Goal: Task Accomplishment & Management: Manage account settings

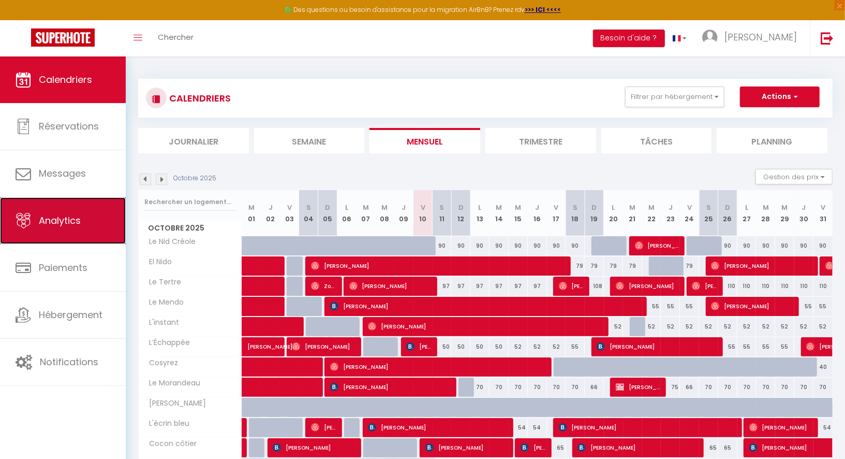
click at [58, 214] on span "Analytics" at bounding box center [60, 220] width 42 height 13
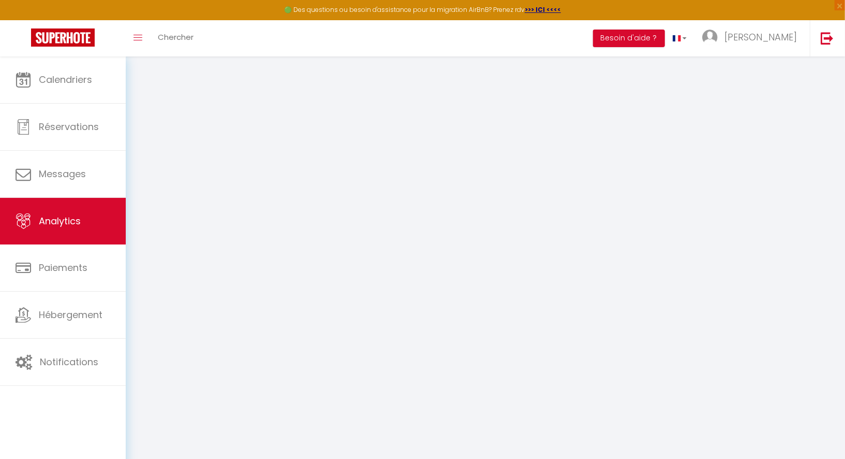
select select "2025"
select select "10"
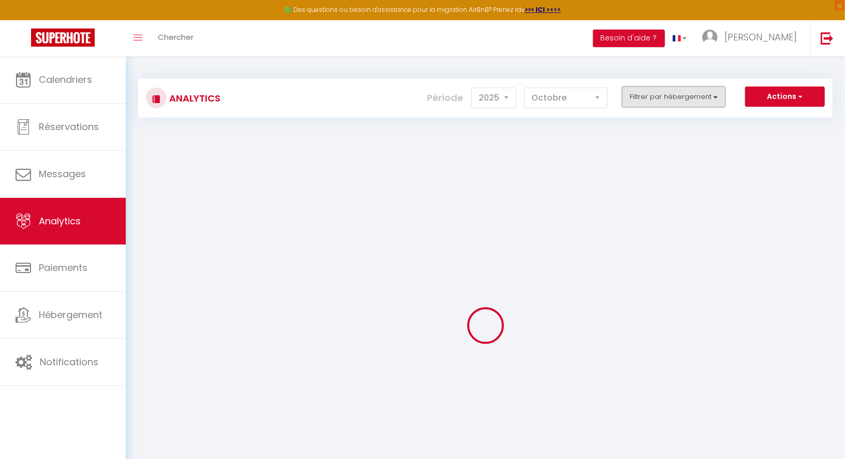
click at [651, 101] on button "Filtrer par hébergement" at bounding box center [674, 96] width 104 height 21
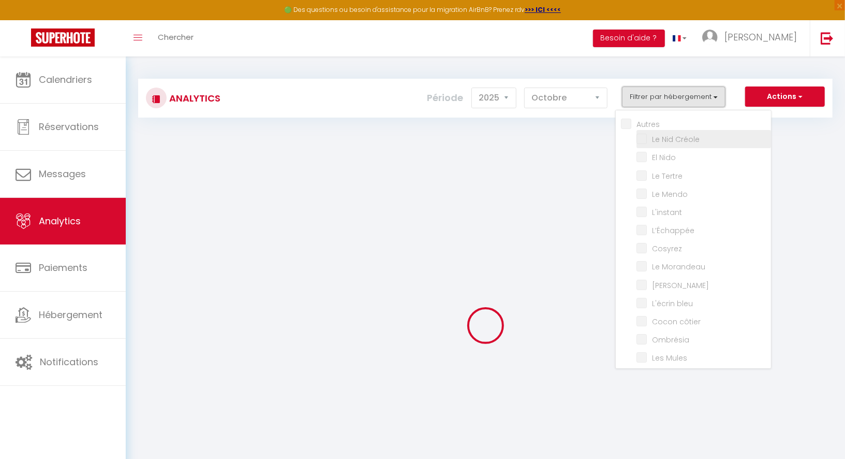
checkbox input "false"
checkbox Créole "false"
checkbox Nido "false"
checkbox Tertre "false"
checkbox Mendo "false"
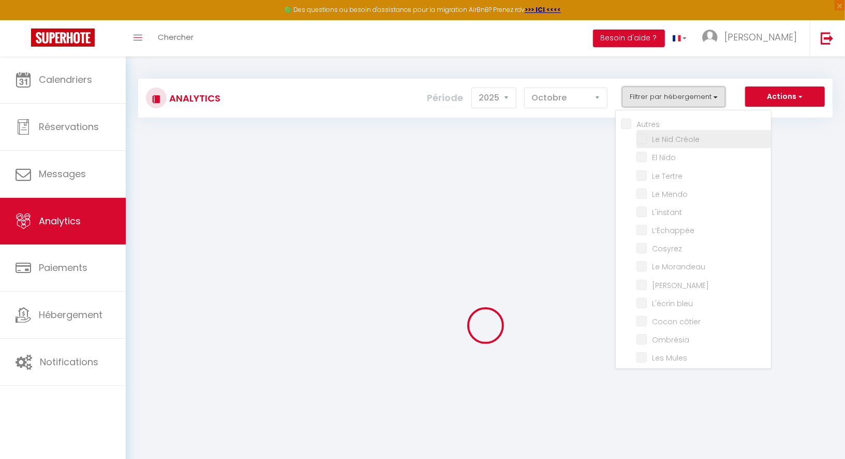
checkbox input "false"
checkbox Morandeau "false"
checkbox Marin "false"
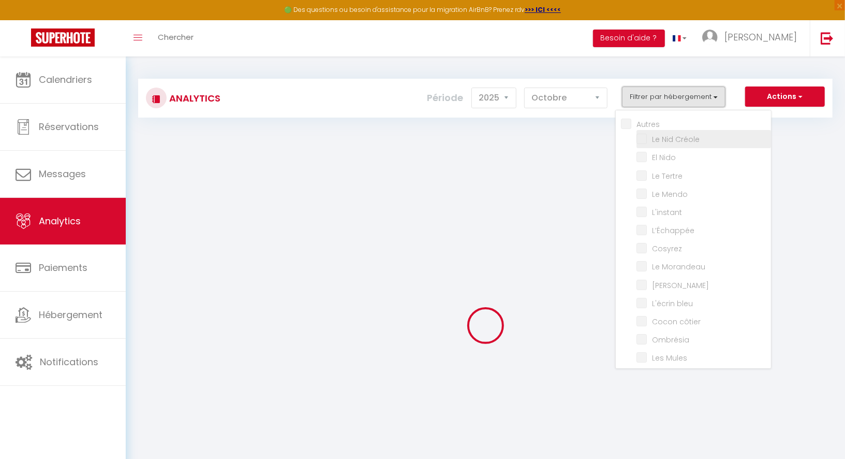
checkbox bleu "false"
checkbox côtier "false"
checkbox input "false"
checkbox Mules "false"
checkbox Muleaux "false"
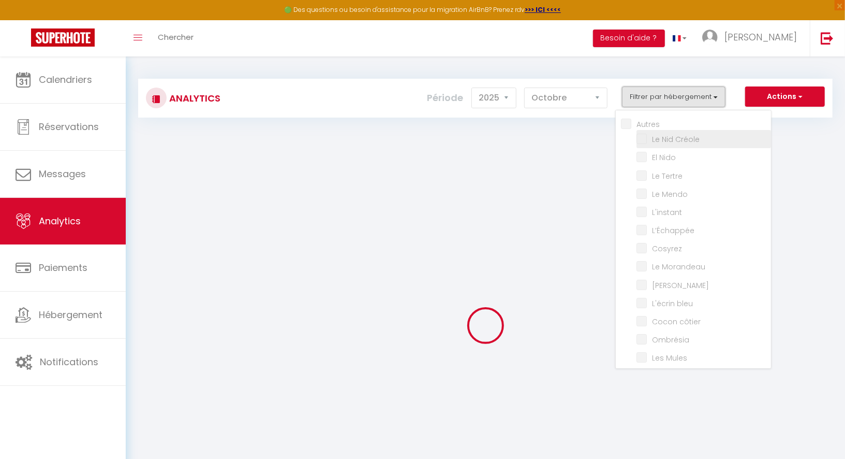
checkbox Baule\) "false"
checkbox Gambade "false"
checkbox Flots "false"
checkbox Palud "false"
checkbox Lokorn "false"
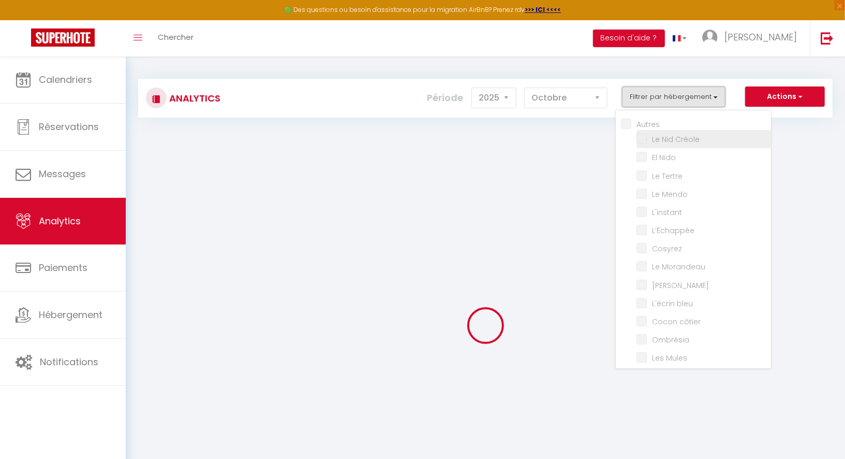
checkbox input "false"
checkbox Marguerites "false"
checkbox input "false"
checkbox Marine "false"
checkbox Santucci "false"
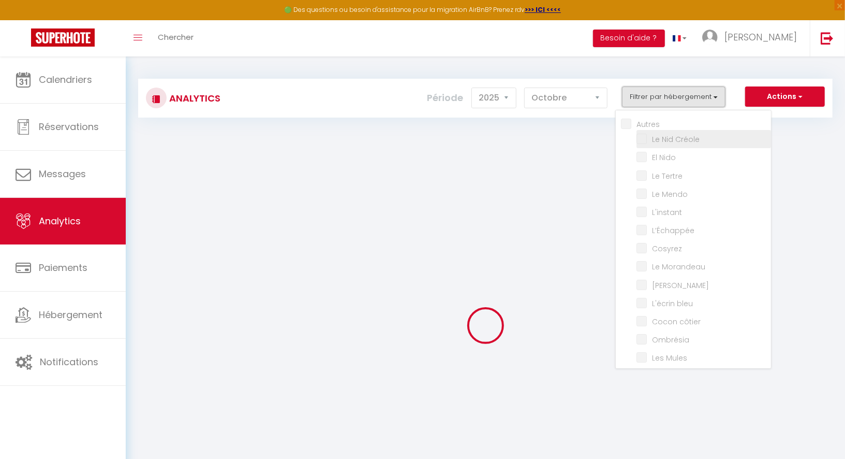
checkbox input "false"
checkbox Bonifacienne "false"
checkbox input "false"
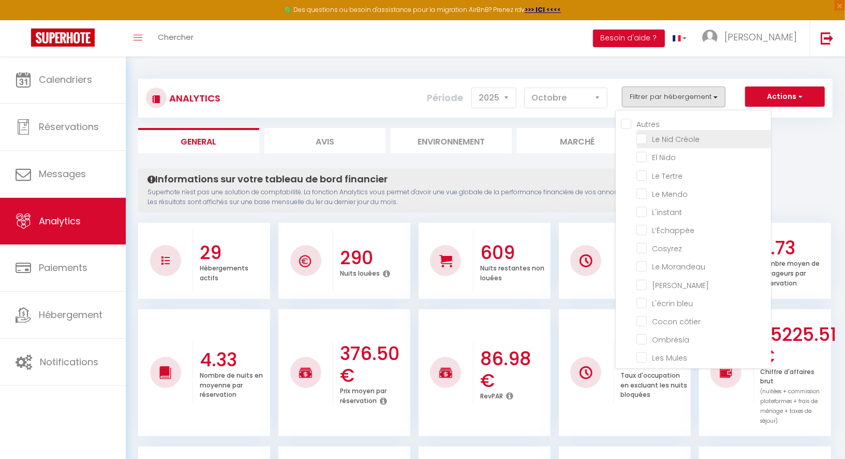
click at [646, 139] on Créole "checkbox" at bounding box center [704, 138] width 135 height 10
checkbox Créole "true"
checkbox Nido "false"
checkbox Tertre "false"
checkbox Mendo "false"
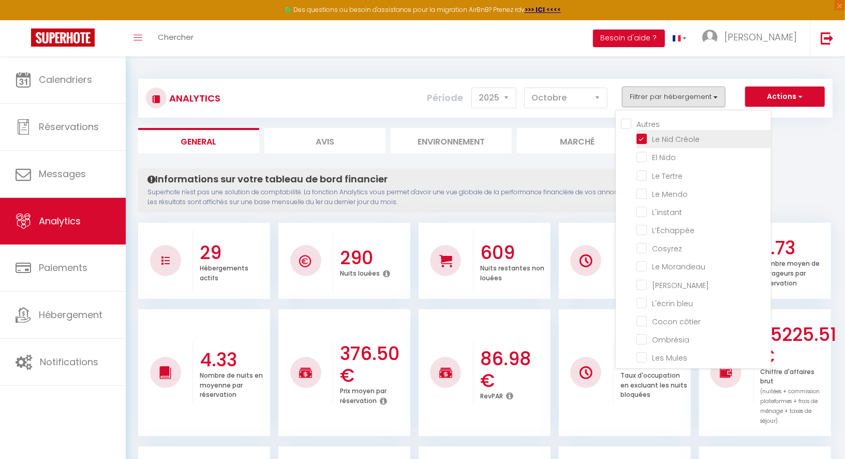
checkbox input "false"
checkbox Morandeau "false"
checkbox Marin "false"
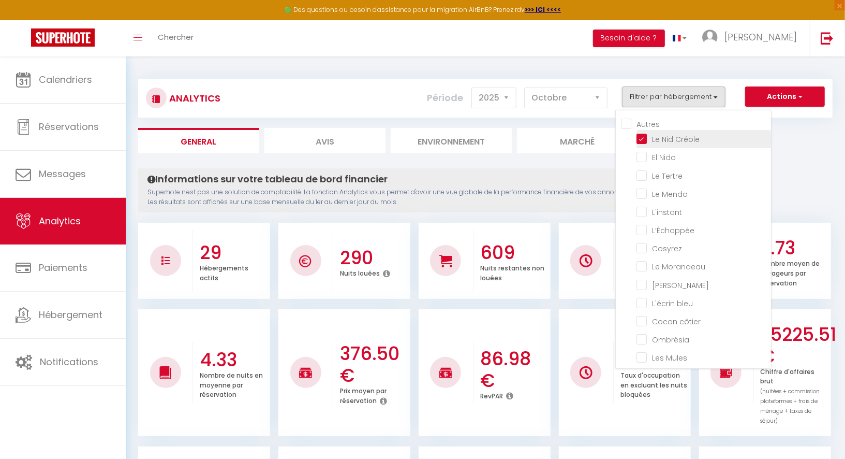
checkbox bleu "false"
checkbox côtier "false"
checkbox input "false"
checkbox Mules "false"
checkbox Muleaux "false"
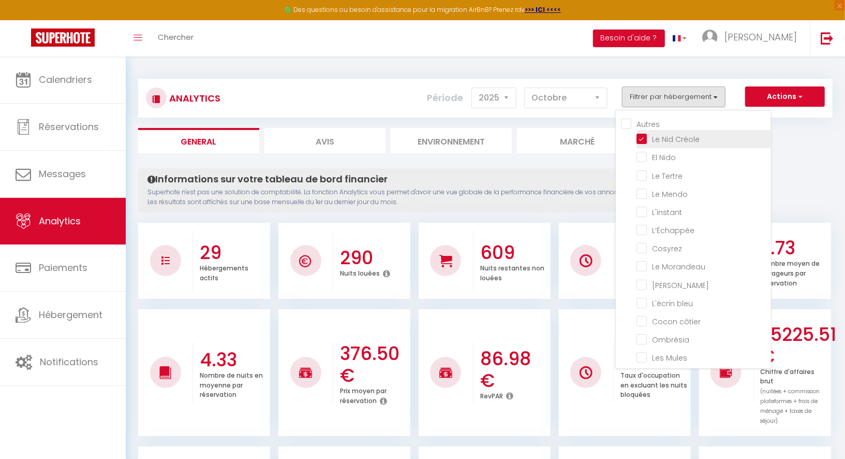
checkbox Baule\) "false"
checkbox Gambade "false"
checkbox Flots "false"
checkbox Palud "false"
checkbox Lokorn "false"
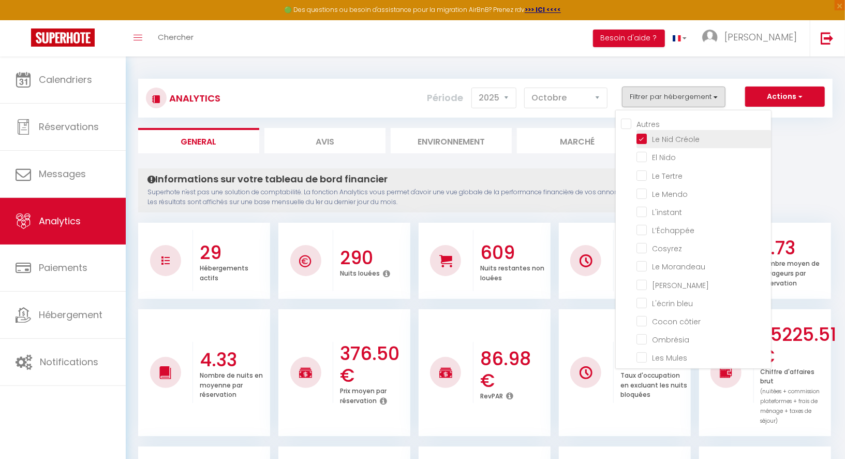
checkbox input "false"
checkbox Marguerites "false"
checkbox input "false"
checkbox Marine "false"
checkbox Santucci "false"
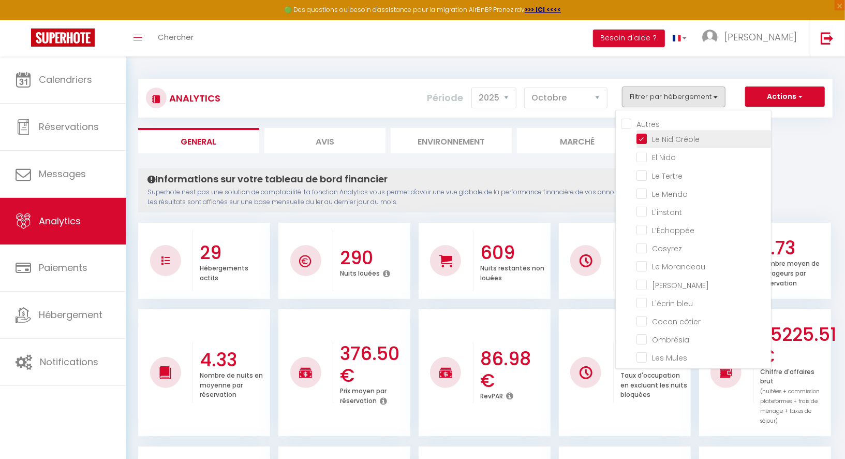
checkbox input "false"
checkbox Bonifacienne "false"
checkbox input "false"
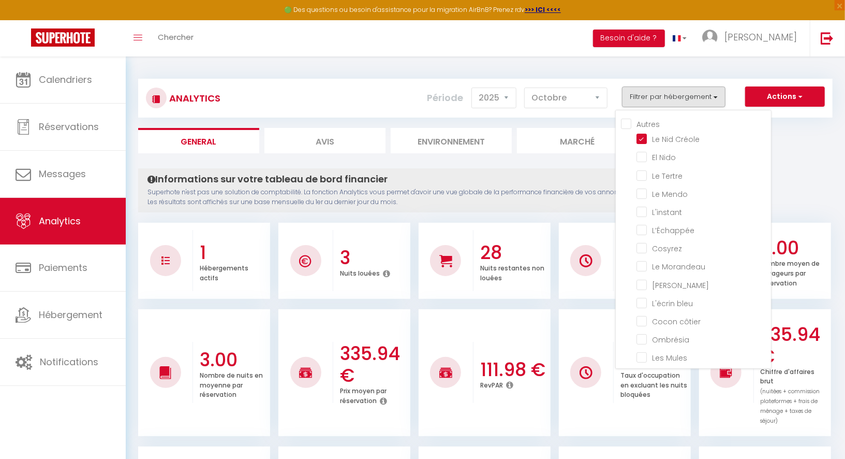
click at [796, 152] on ul "General Avis Environnement Marché" at bounding box center [485, 140] width 695 height 25
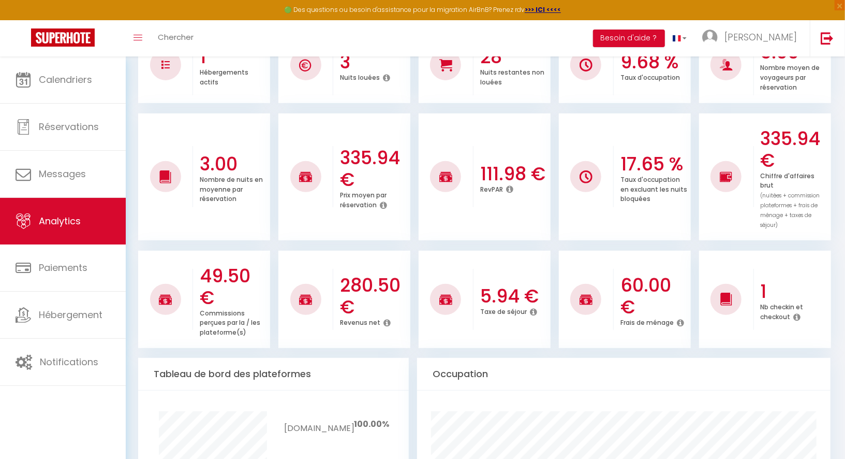
scroll to position [205, 0]
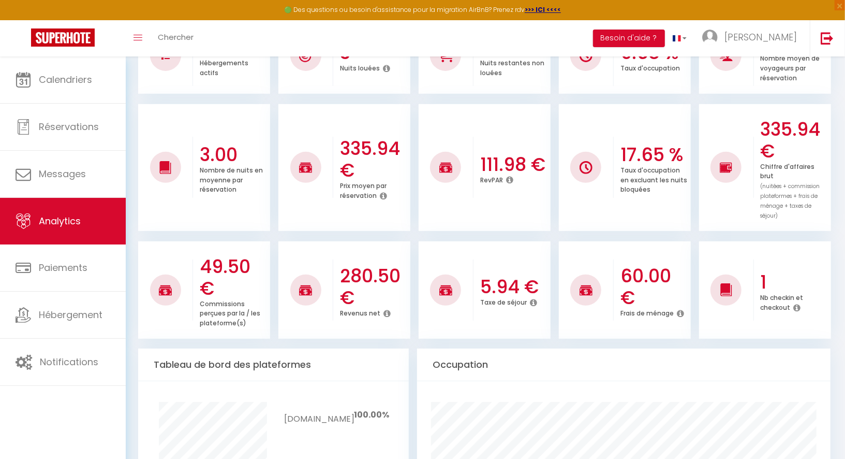
click at [692, 187] on ul "3.00 Nombre de nuits en moyenne par réservation 335.94 € Prix moyen par réserva…" at bounding box center [485, 165] width 695 height 129
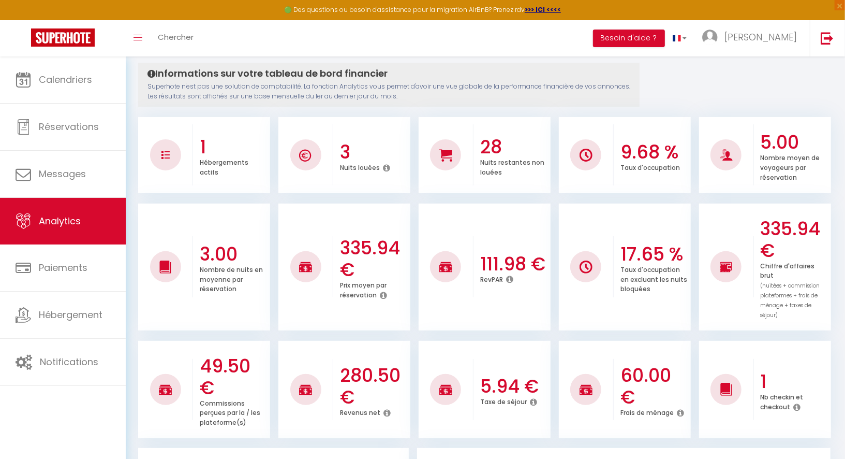
scroll to position [112, 0]
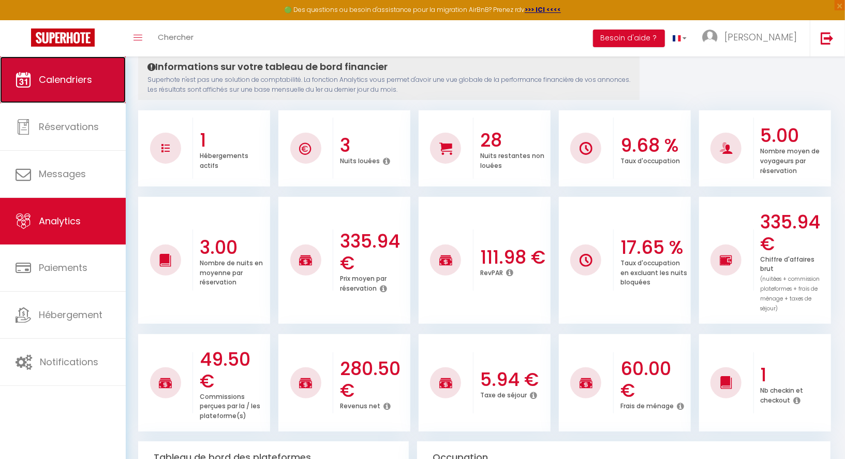
click at [73, 83] on span "Calendriers" at bounding box center [65, 79] width 53 height 13
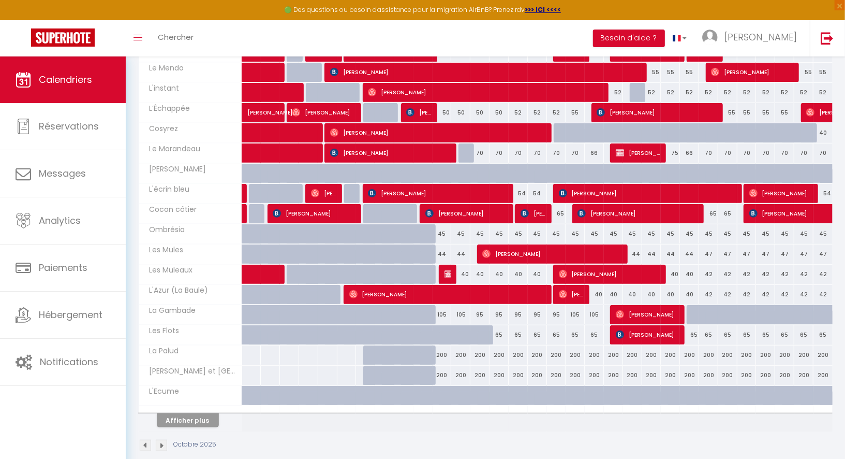
scroll to position [242, 0]
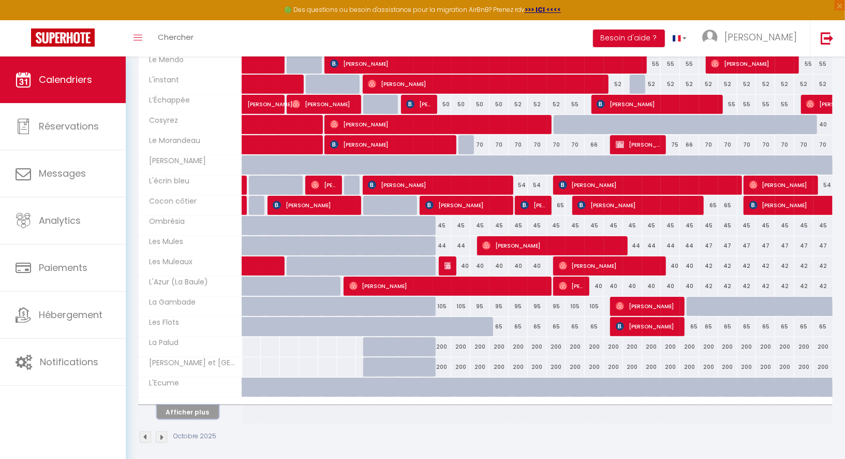
click at [186, 406] on button "Afficher plus" at bounding box center [188, 412] width 62 height 14
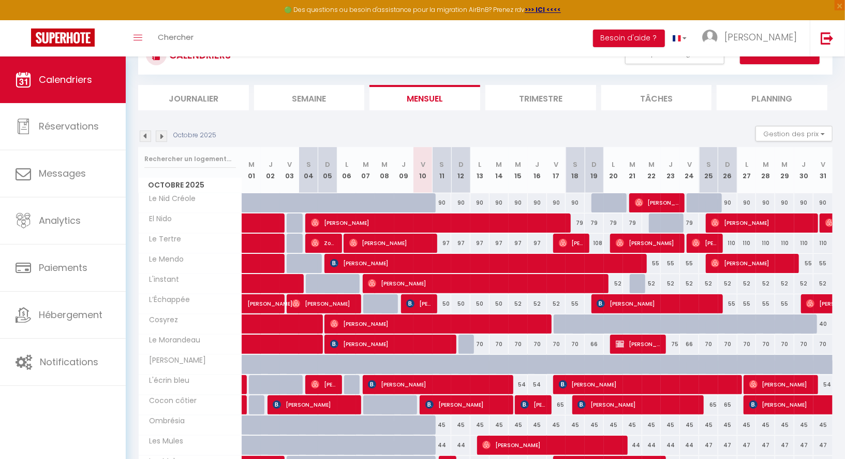
scroll to position [0, 0]
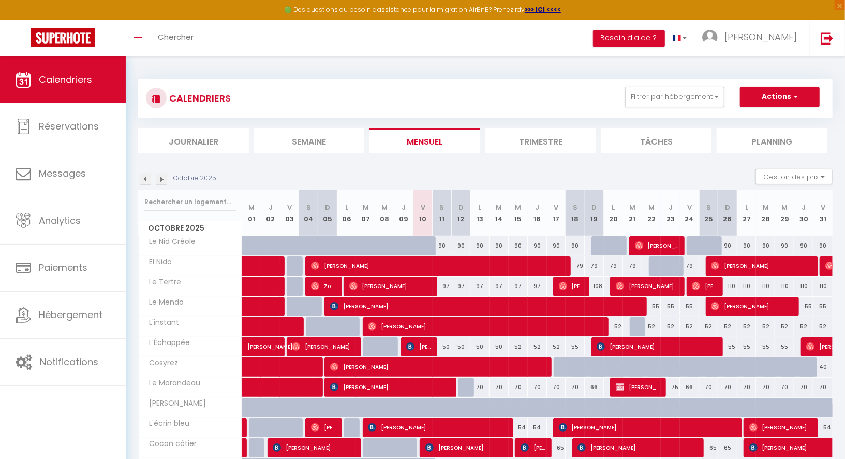
click at [165, 179] on img at bounding box center [161, 178] width 11 height 11
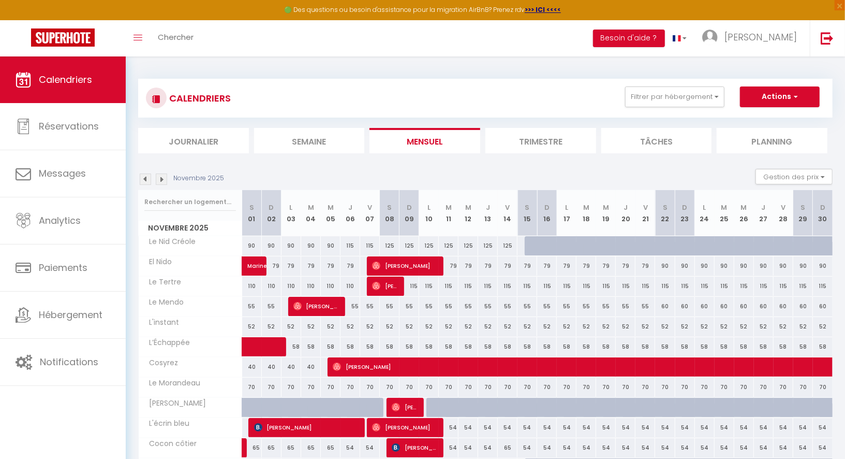
click at [165, 179] on img at bounding box center [161, 178] width 11 height 11
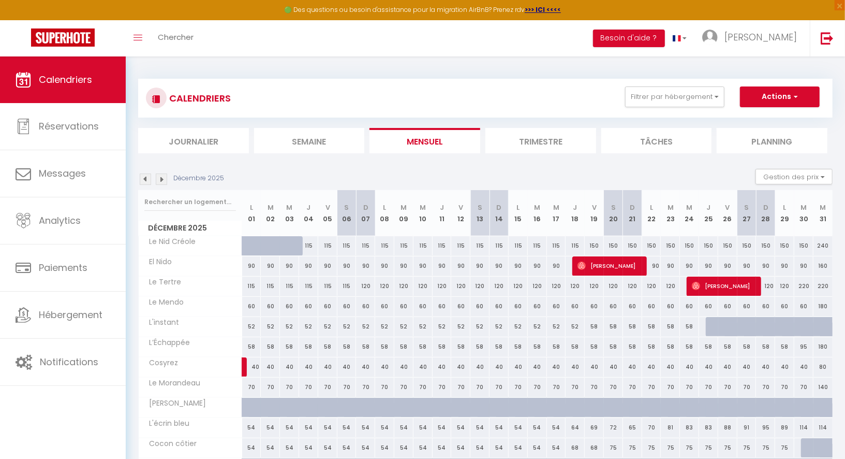
click at [165, 179] on img at bounding box center [161, 178] width 11 height 11
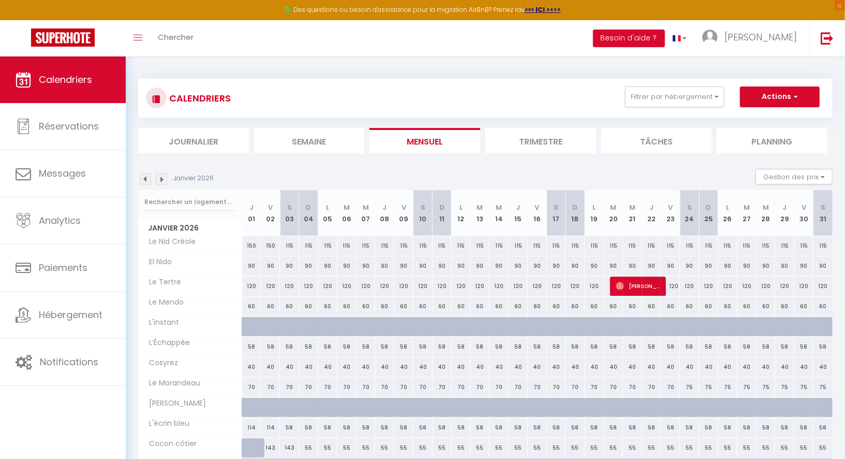
click at [144, 182] on img at bounding box center [145, 178] width 11 height 11
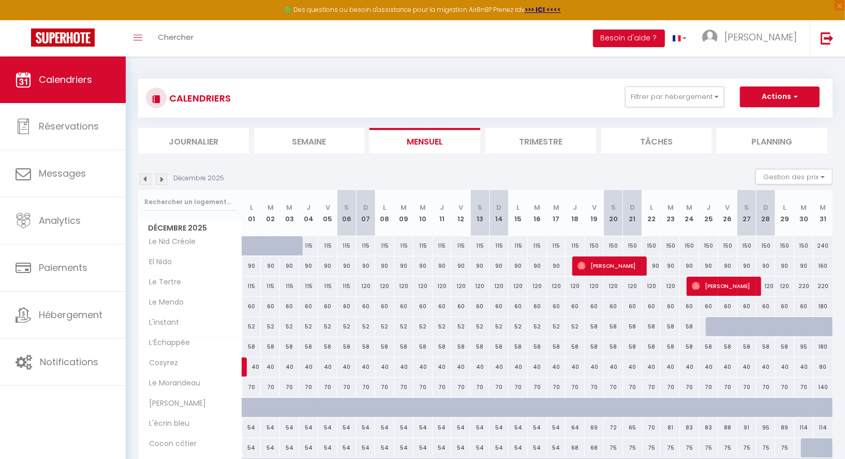
click at [144, 182] on img at bounding box center [145, 178] width 11 height 11
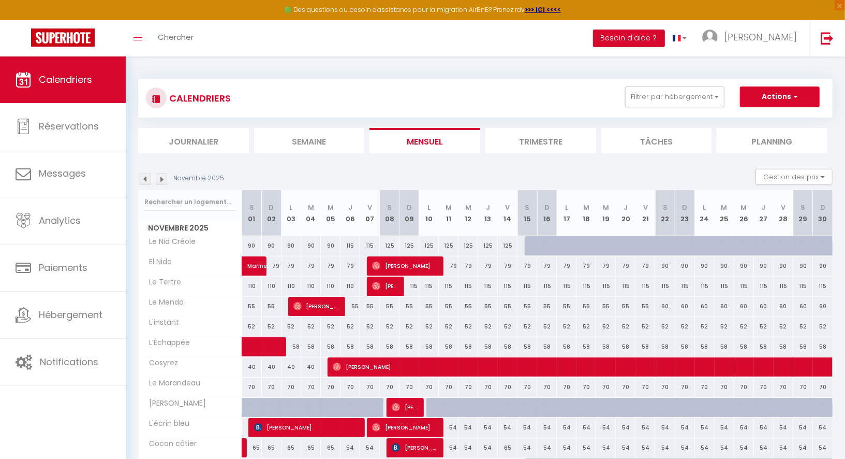
click at [144, 182] on img at bounding box center [145, 178] width 11 height 11
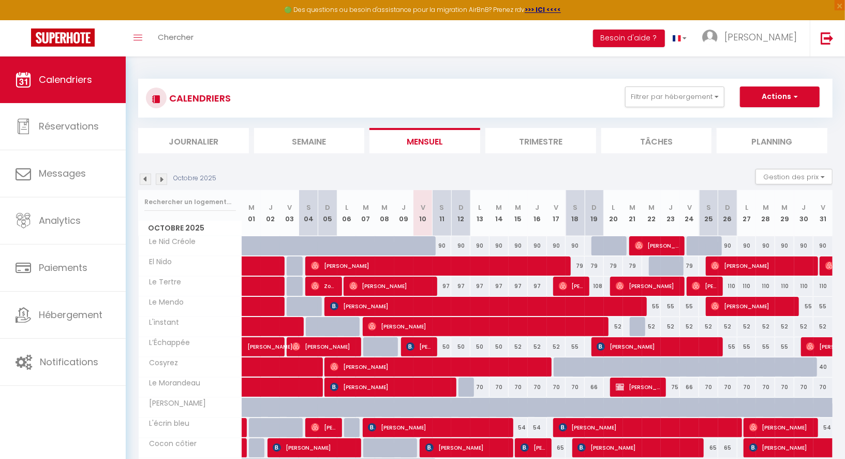
click at [161, 181] on img at bounding box center [161, 178] width 11 height 11
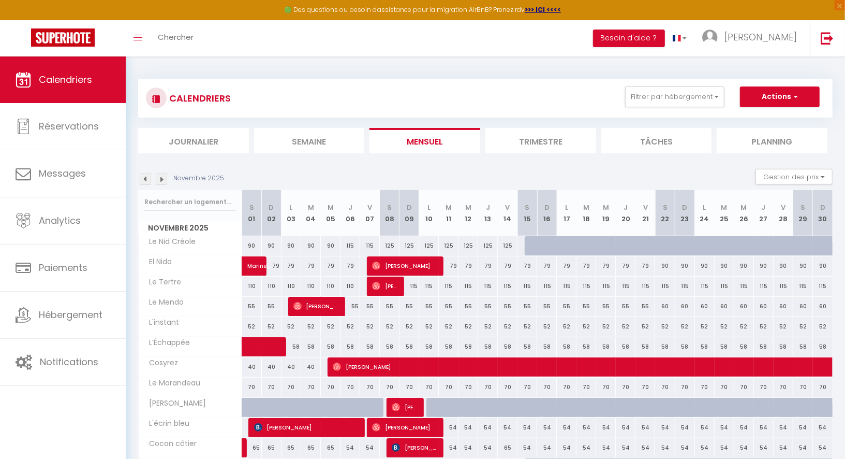
click at [147, 178] on img at bounding box center [145, 178] width 11 height 11
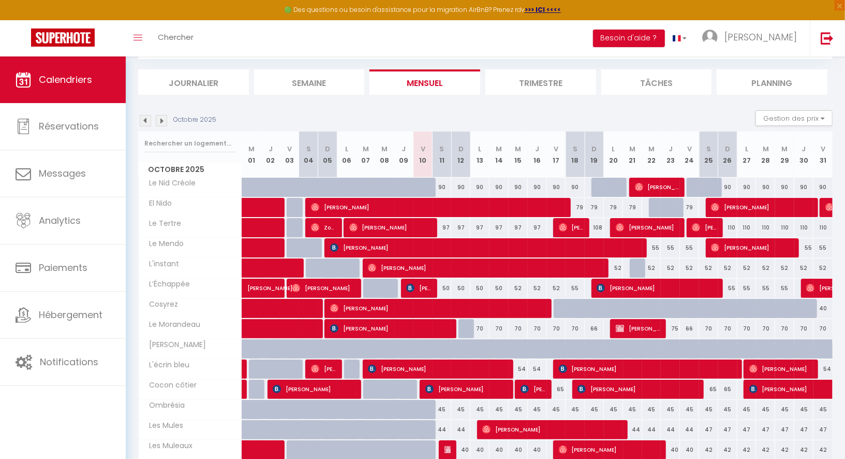
scroll to position [88, 0]
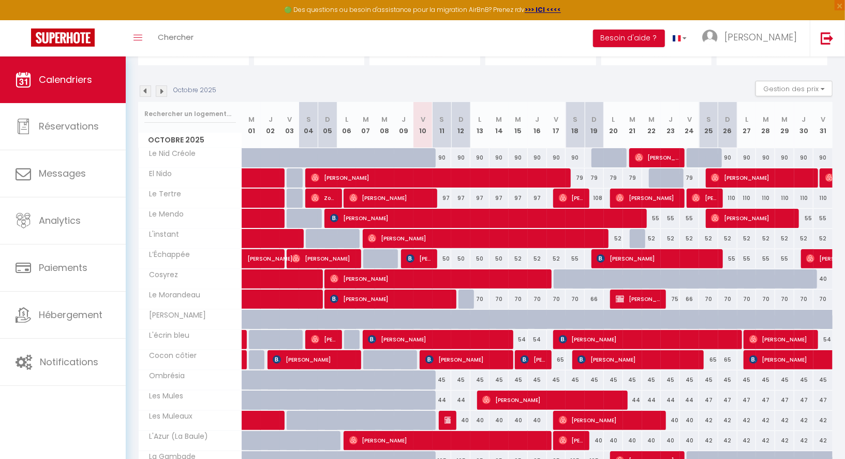
click at [160, 88] on img at bounding box center [161, 90] width 11 height 11
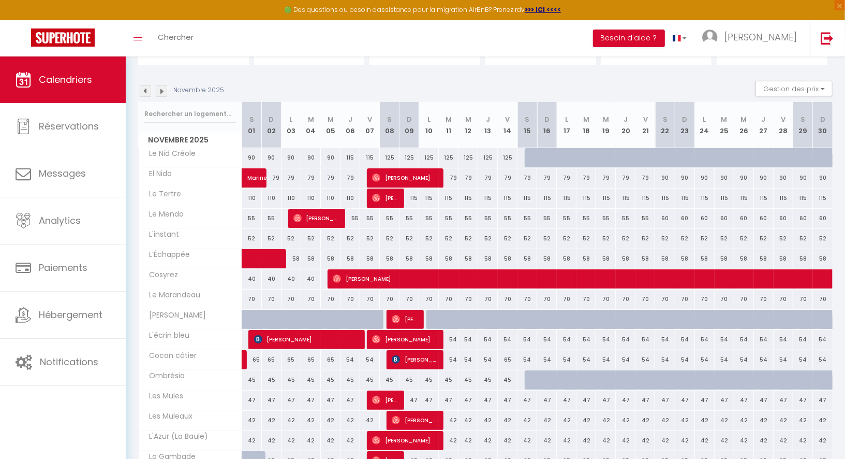
click at [141, 88] on img at bounding box center [145, 90] width 11 height 11
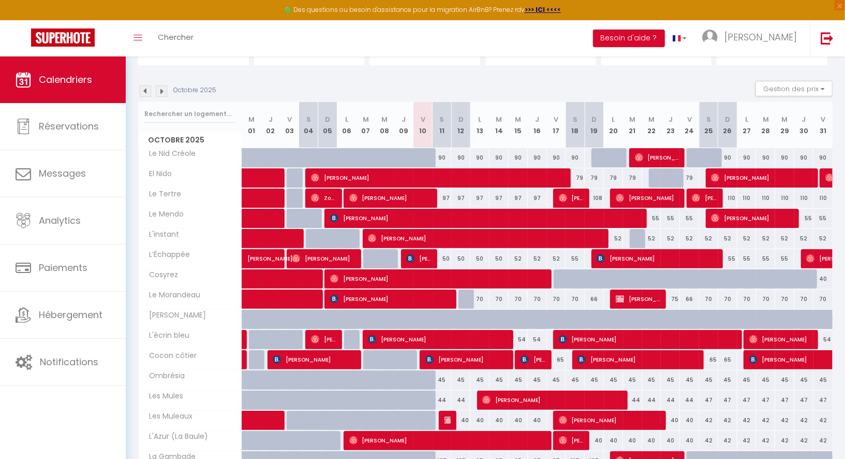
click at [160, 94] on img at bounding box center [161, 90] width 11 height 11
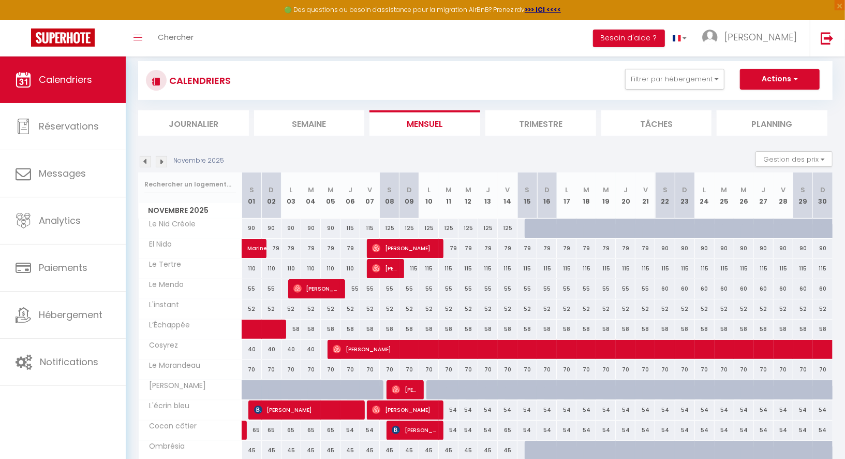
scroll to position [0, 0]
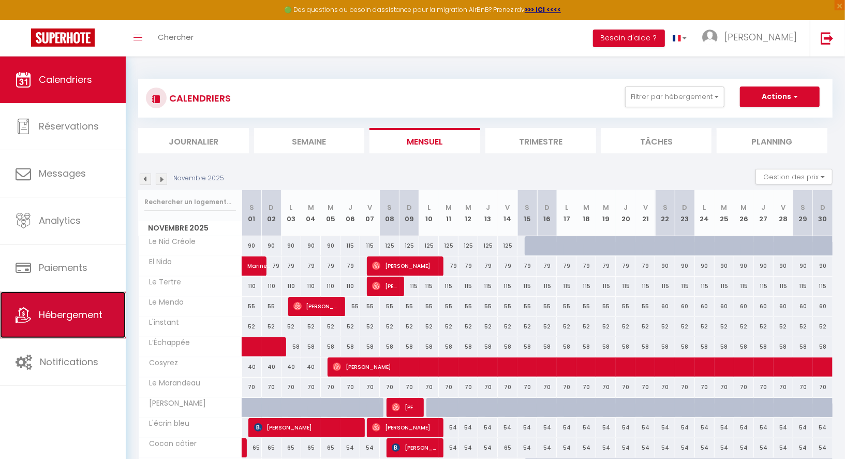
click at [65, 308] on span "Hébergement" at bounding box center [71, 314] width 64 height 13
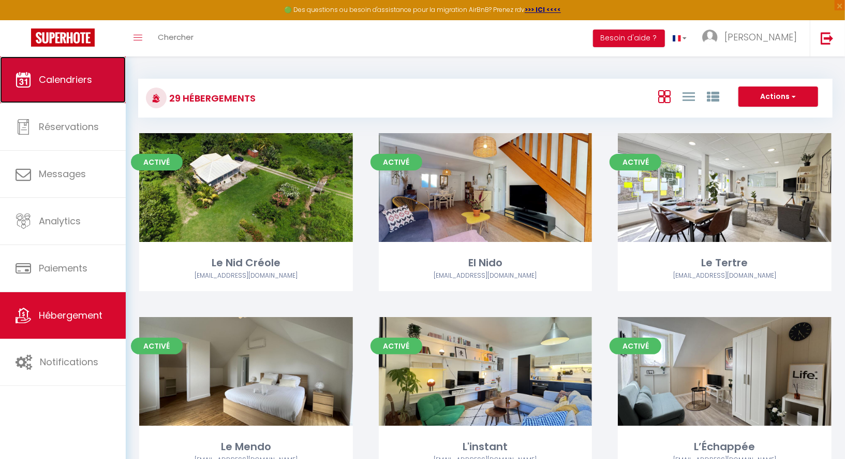
click at [49, 70] on link "Calendriers" at bounding box center [63, 79] width 126 height 47
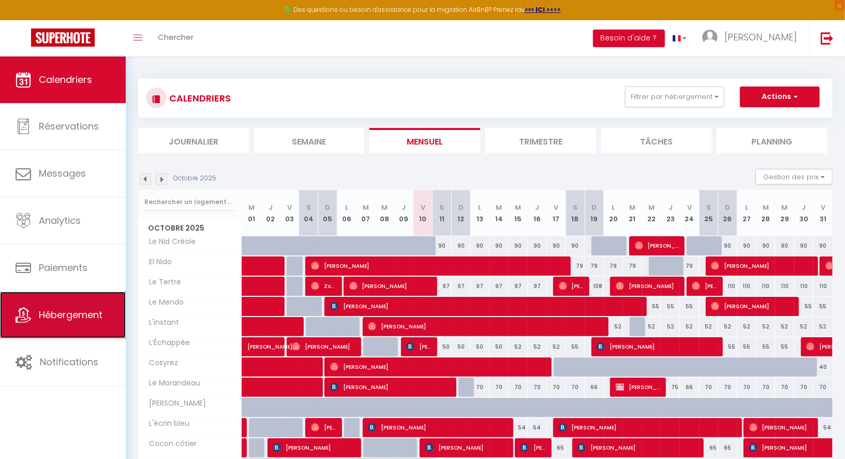
click at [60, 309] on span "Hébergement" at bounding box center [71, 314] width 64 height 13
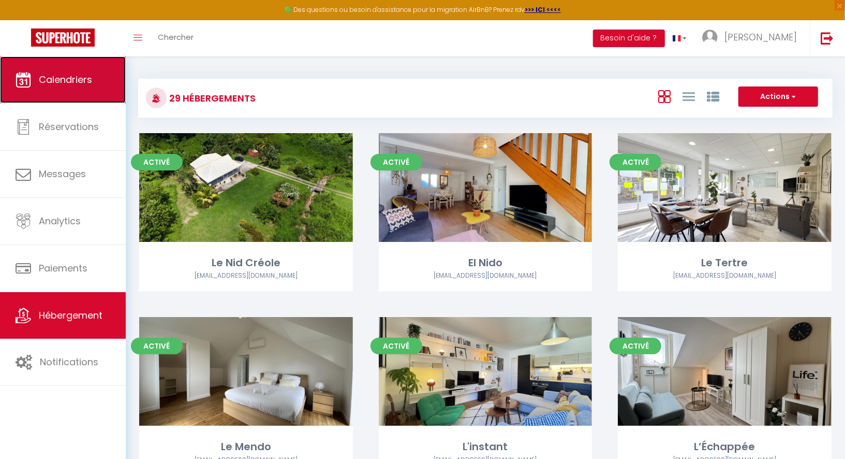
click at [75, 76] on span "Calendriers" at bounding box center [65, 79] width 53 height 13
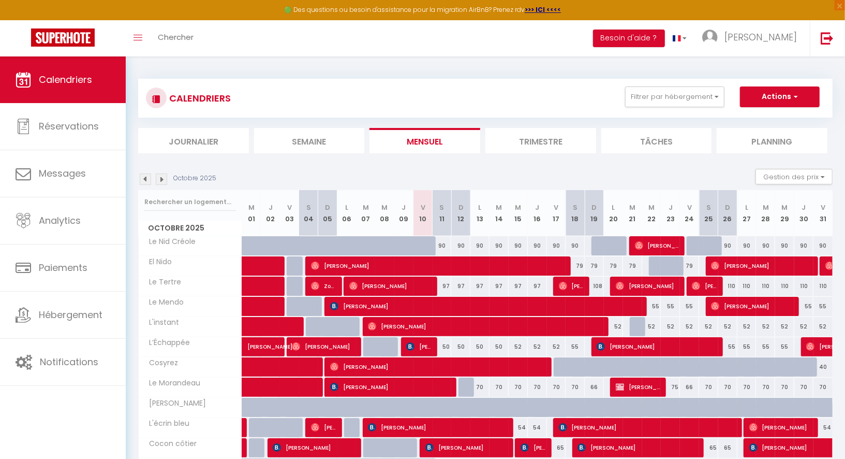
drag, startPoint x: 149, startPoint y: 136, endPoint x: 232, endPoint y: 140, distance: 82.9
click at [232, 140] on li "Journalier" at bounding box center [193, 140] width 111 height 25
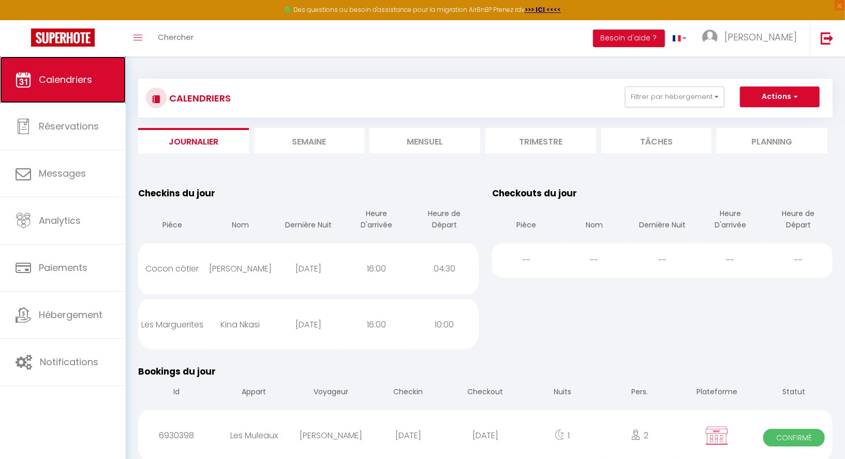
click at [91, 79] on span "Calendriers" at bounding box center [65, 79] width 53 height 13
click at [460, 138] on li "Mensuel" at bounding box center [425, 140] width 111 height 25
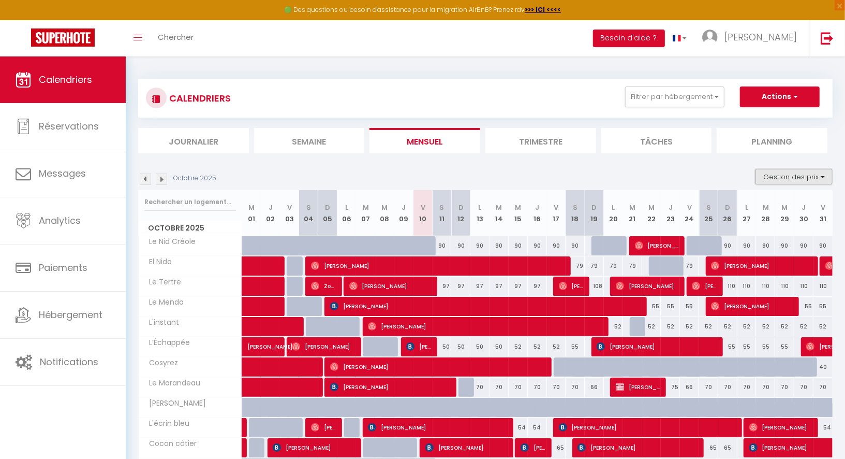
click at [770, 178] on button "Gestion des prix" at bounding box center [794, 177] width 77 height 16
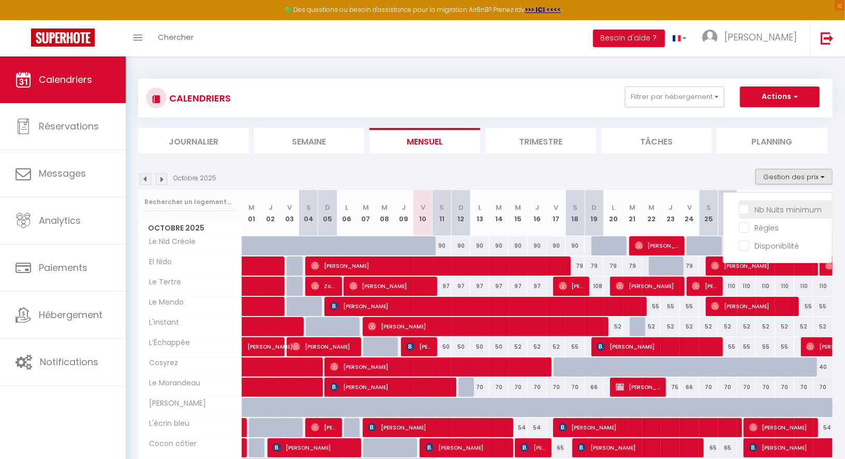
click at [750, 209] on input "Nb Nuits minimum" at bounding box center [785, 208] width 93 height 10
checkbox input "true"
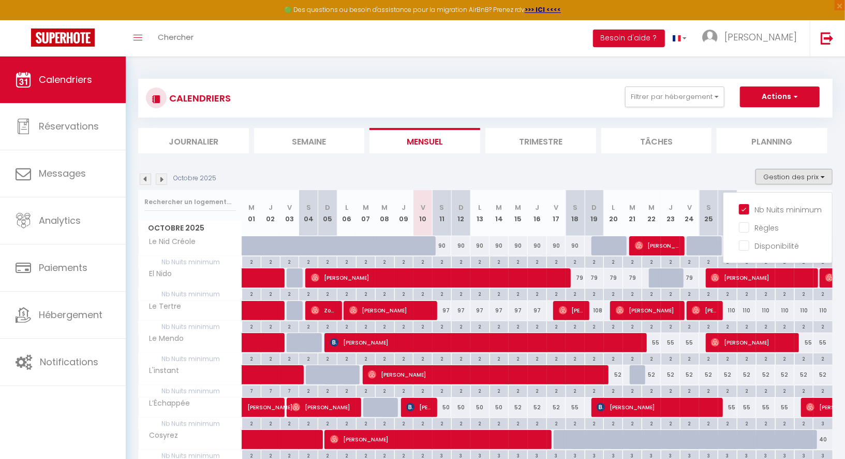
click at [688, 175] on div "Octobre 2025 Gestion des prix Nb Nuits minimum Règles Disponibilité" at bounding box center [485, 179] width 695 height 21
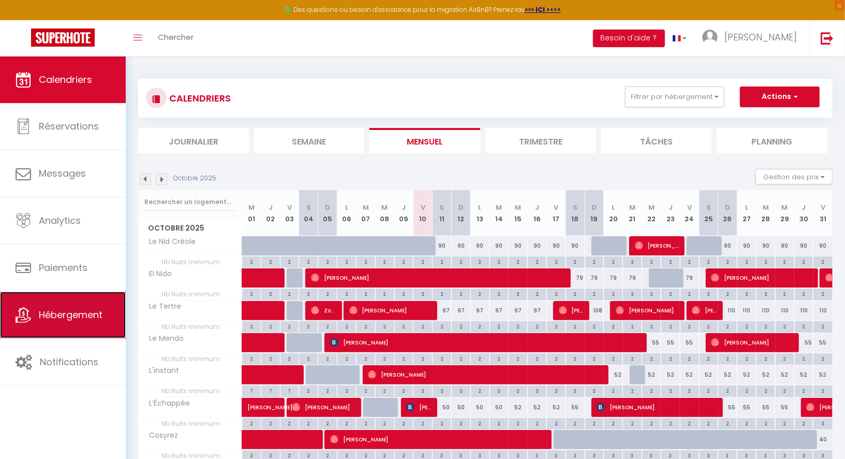
click at [46, 320] on link "Hébergement" at bounding box center [63, 314] width 126 height 47
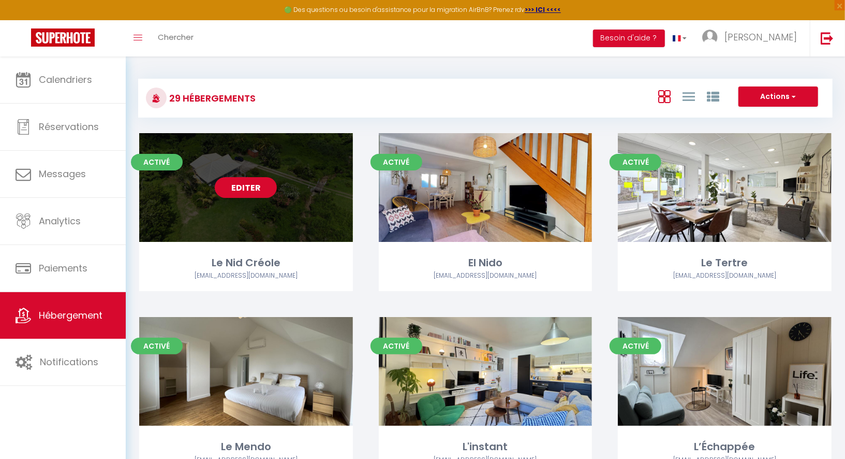
click at [246, 190] on link "Editer" at bounding box center [246, 187] width 62 height 21
click at [248, 190] on link "Editer" at bounding box center [246, 187] width 62 height 21
select select "3"
select select "2"
select select "1"
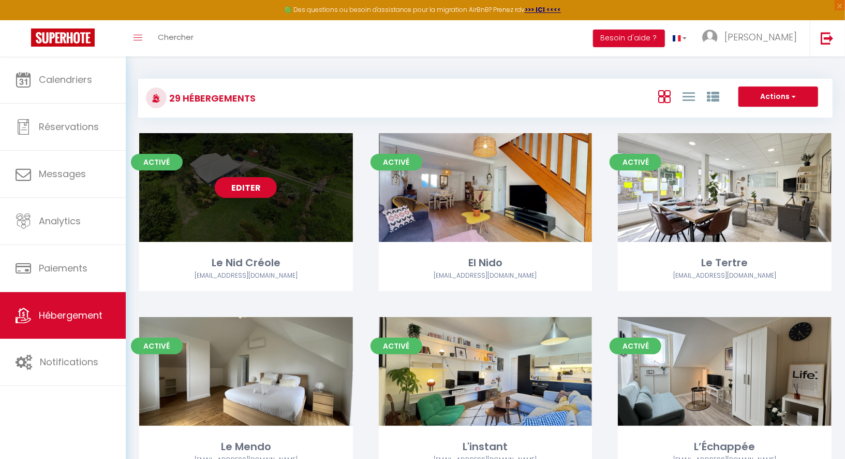
select select "1"
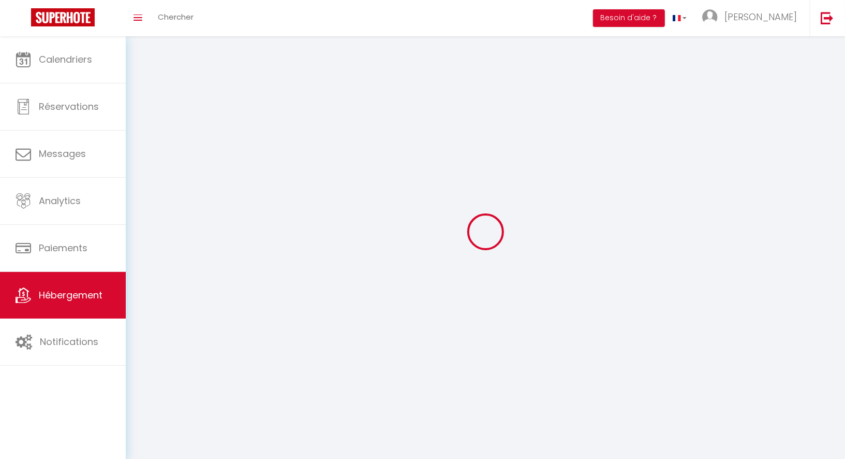
select select
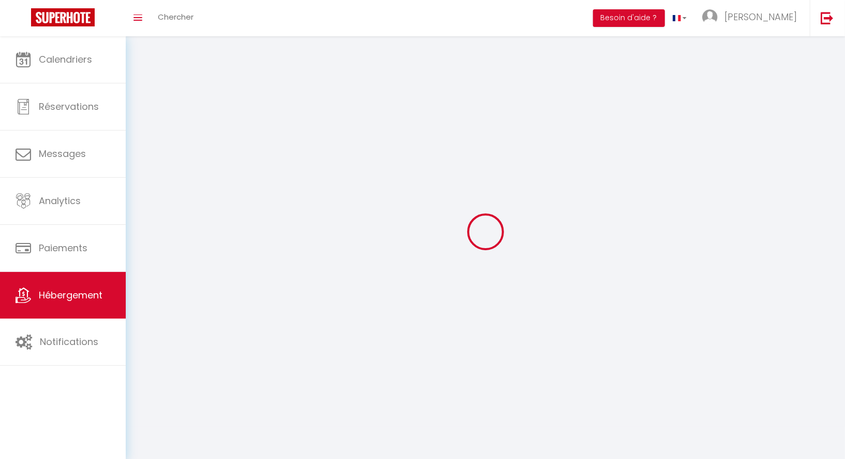
select select
checkbox input "false"
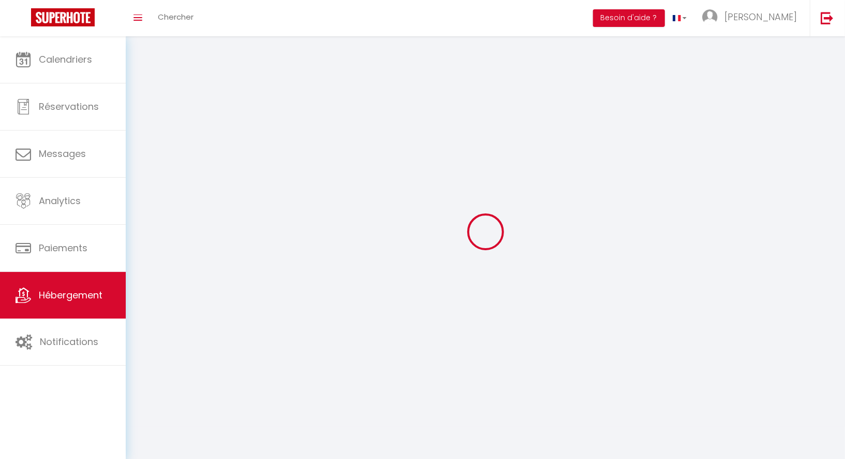
select select
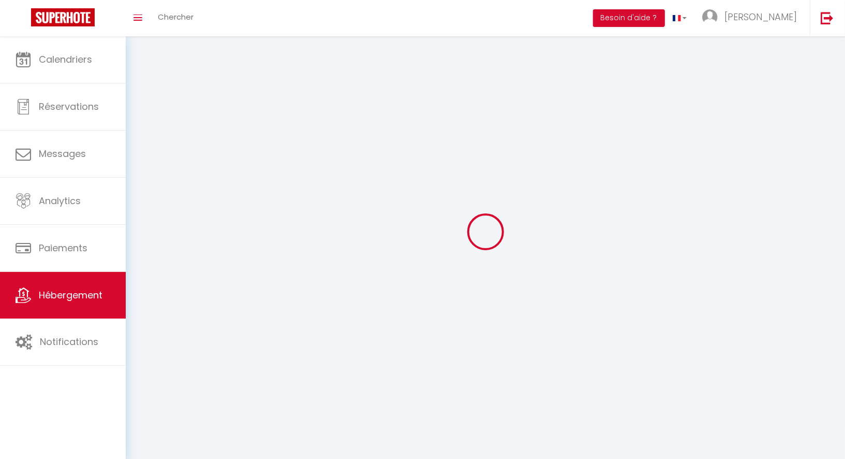
select select
checkbox input "false"
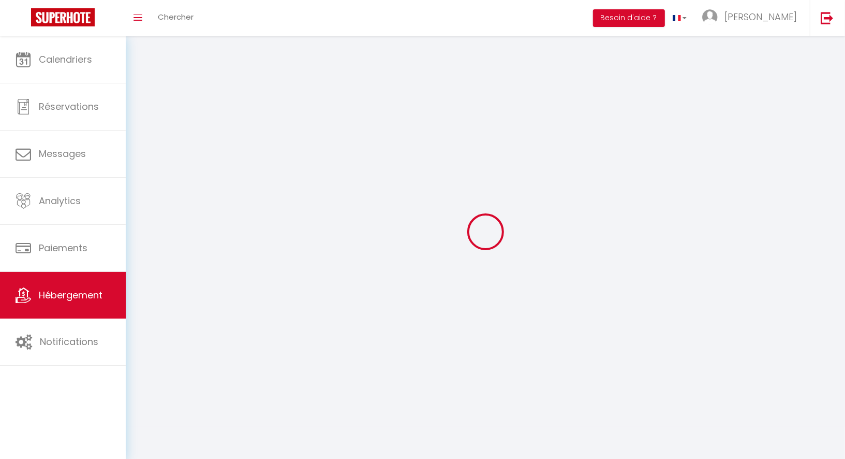
checkbox input "false"
select select
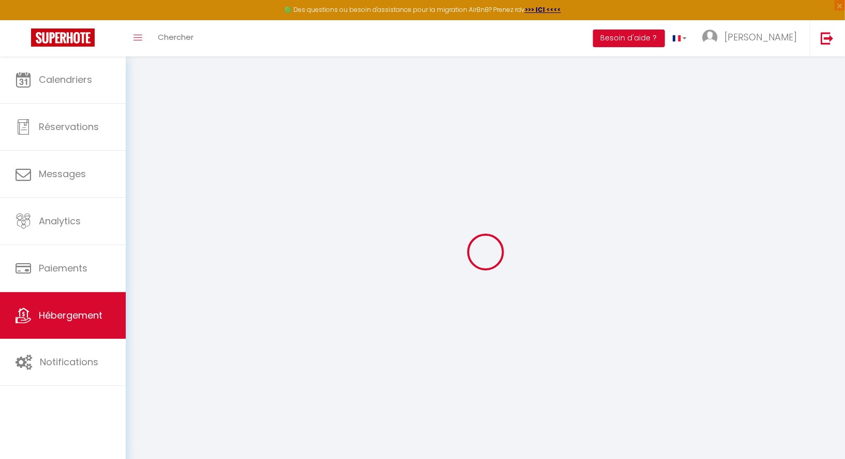
select select
checkbox input "false"
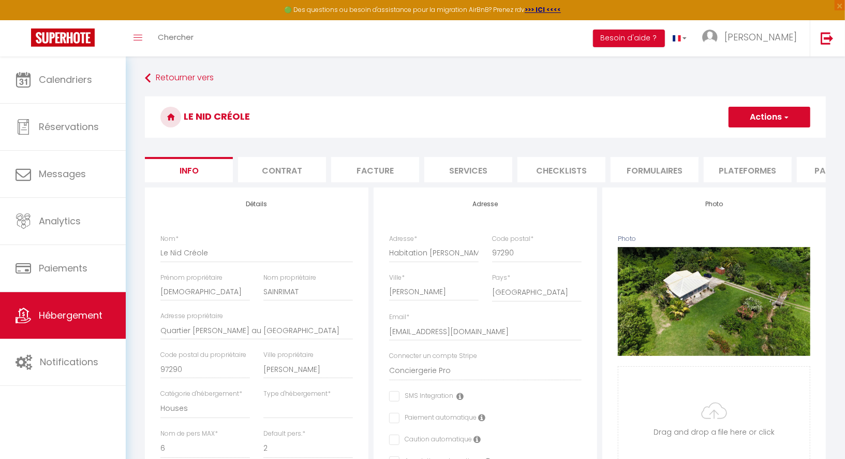
select select
checkbox input "false"
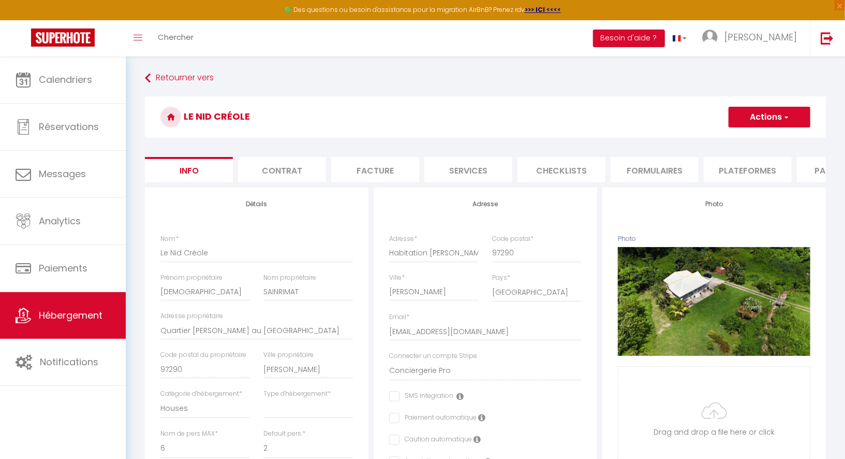
select select "EUR"
select select
select select "6208-1508686927232439141"
click at [727, 170] on li "Plateformes" at bounding box center [748, 169] width 88 height 25
select select
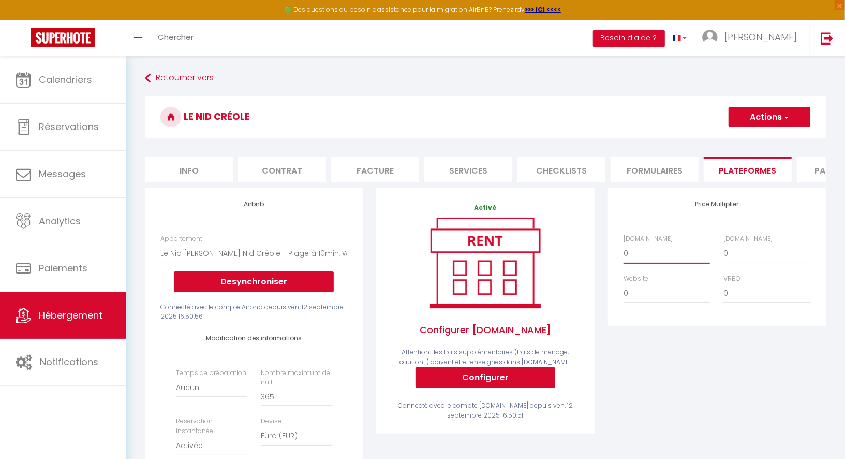
click at [647, 250] on select "0 + 1 % + 2 % + 3 % + 4 % + 5 % + 6 % + 7 % + 8 % + 9 %" at bounding box center [667, 253] width 86 height 20
select select "+ 15 %"
click at [624, 243] on select "0 + 1 % + 2 % + 3 % + 4 % + 5 % + 6 % + 7 % + 8 % + 9 %" at bounding box center [667, 253] width 86 height 20
select select
click at [738, 255] on select "0 + 1 % + 2 % + 3 % + 4 % + 5 % + 6 % + 7 % + 8 % + 9 %" at bounding box center [767, 253] width 86 height 20
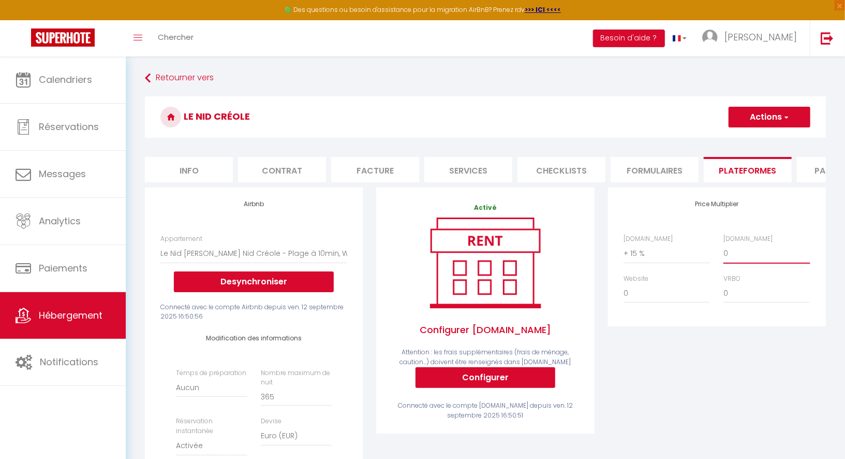
select select "+ 19 %"
click at [724, 243] on select "0 + 1 % + 2 % + 3 % + 4 % + 5 % + 6 % + 7 % + 8 % + 9 %" at bounding box center [767, 253] width 86 height 20
select select
click at [738, 113] on button "Actions" at bounding box center [770, 117] width 82 height 21
click at [752, 139] on link "Enregistrer" at bounding box center [769, 139] width 82 height 13
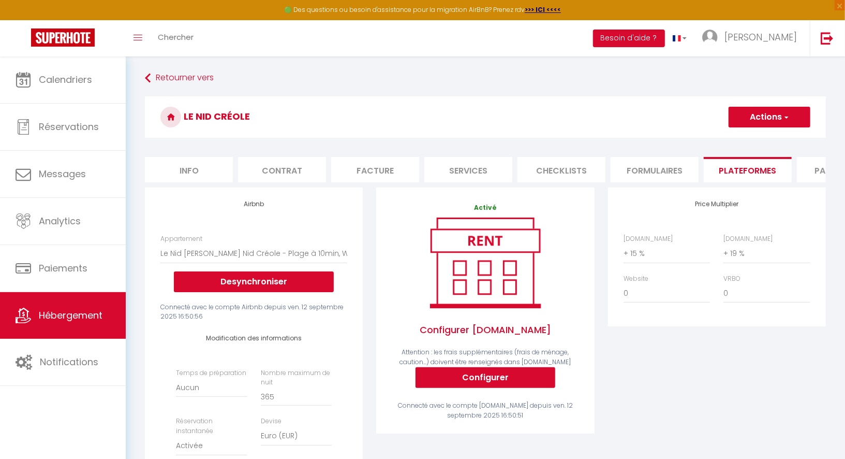
select select "EUR"
select select
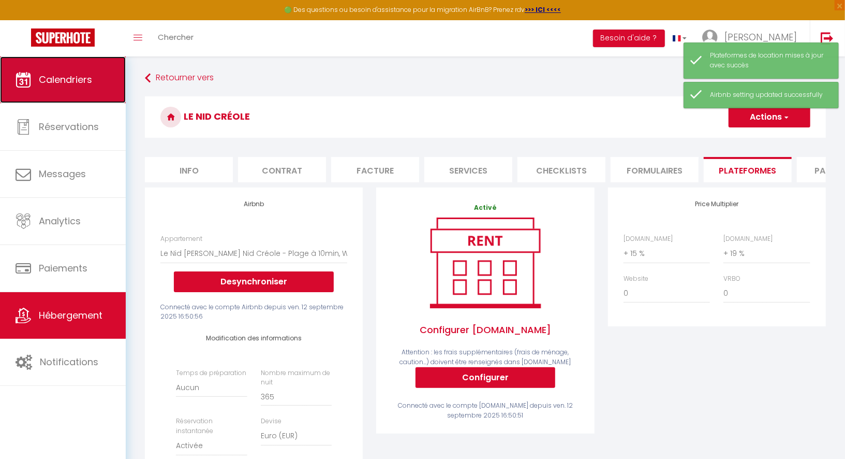
click at [85, 77] on span "Calendriers" at bounding box center [65, 79] width 53 height 13
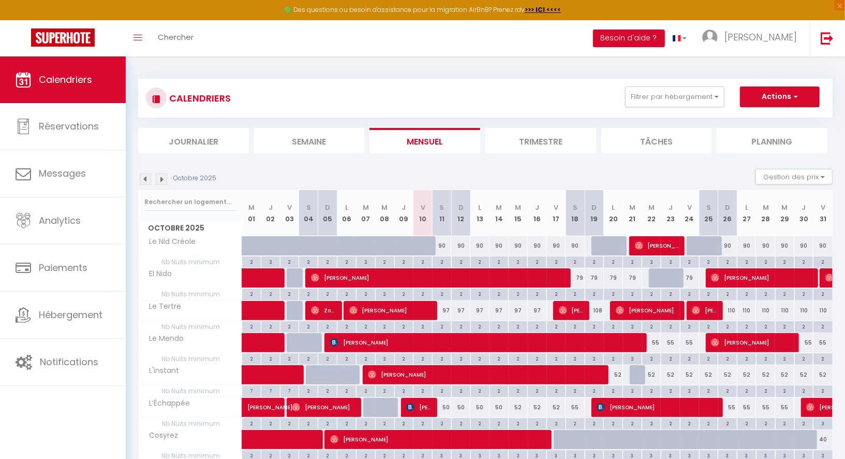
click at [487, 117] on div "CALENDRIERS Filtrer par hébergement Autres Le Nid Créole El Nido Le Tertre Le M…" at bounding box center [485, 98] width 695 height 39
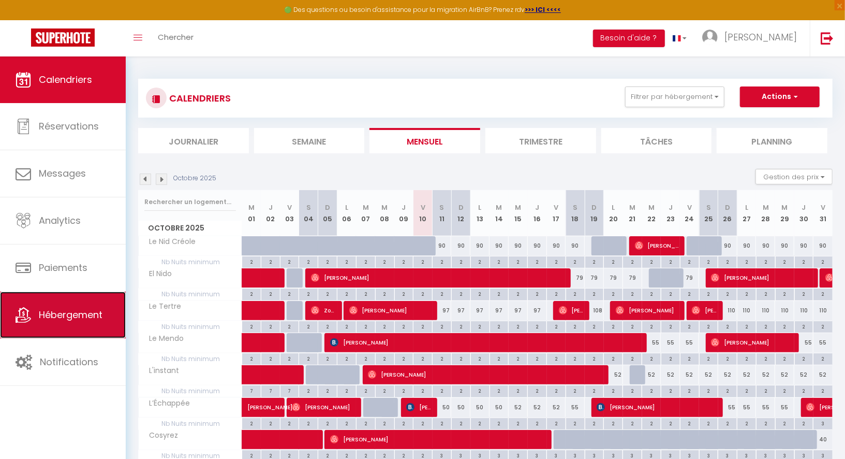
click at [84, 314] on span "Hébergement" at bounding box center [71, 314] width 64 height 13
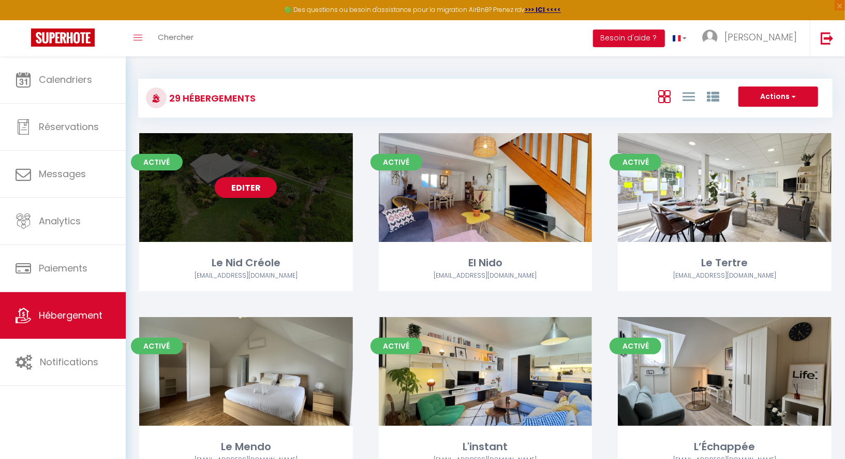
click at [253, 186] on link "Editer" at bounding box center [246, 187] width 62 height 21
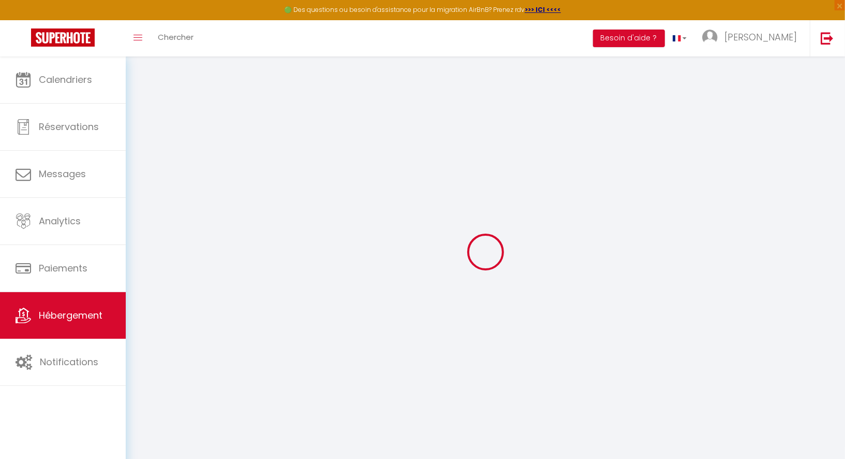
select select
checkbox input "false"
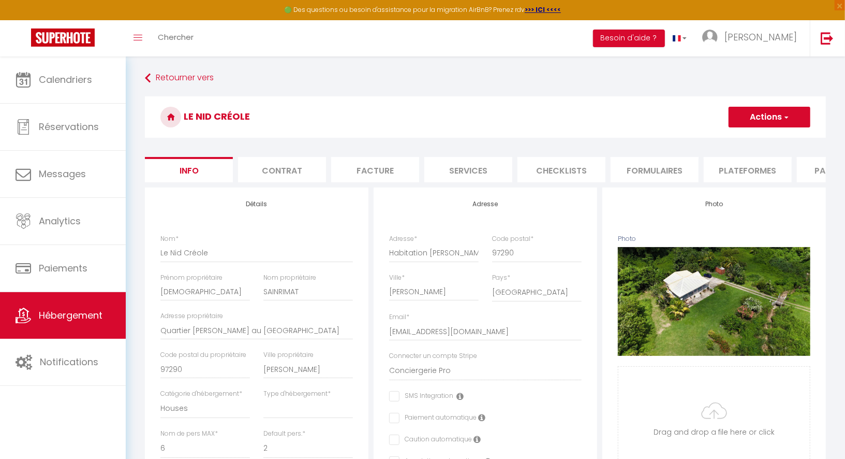
select select
checkbox input "false"
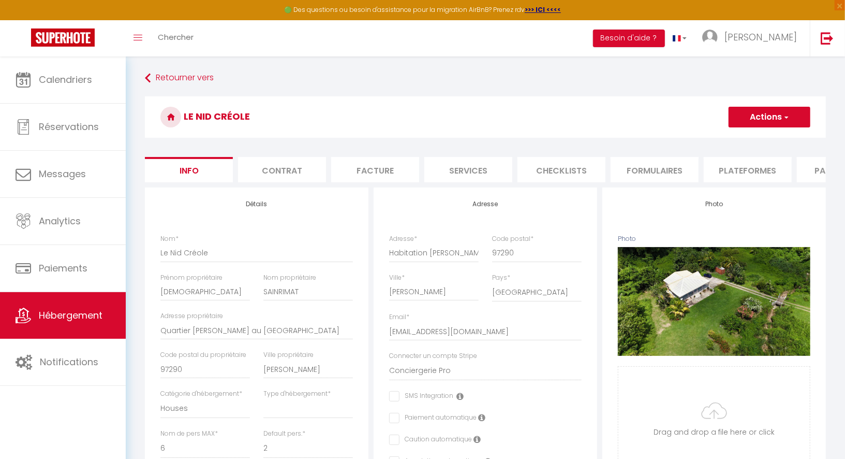
click at [739, 174] on li "Plateformes" at bounding box center [748, 169] width 88 height 25
select select
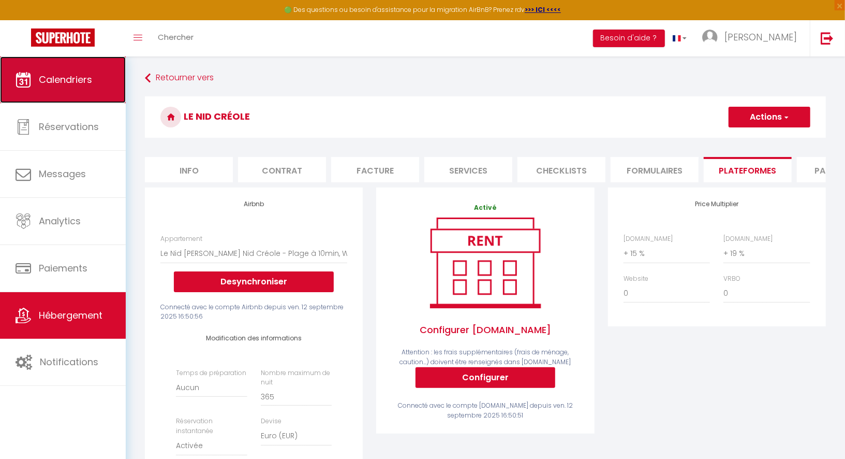
click at [86, 75] on span "Calendriers" at bounding box center [65, 79] width 53 height 13
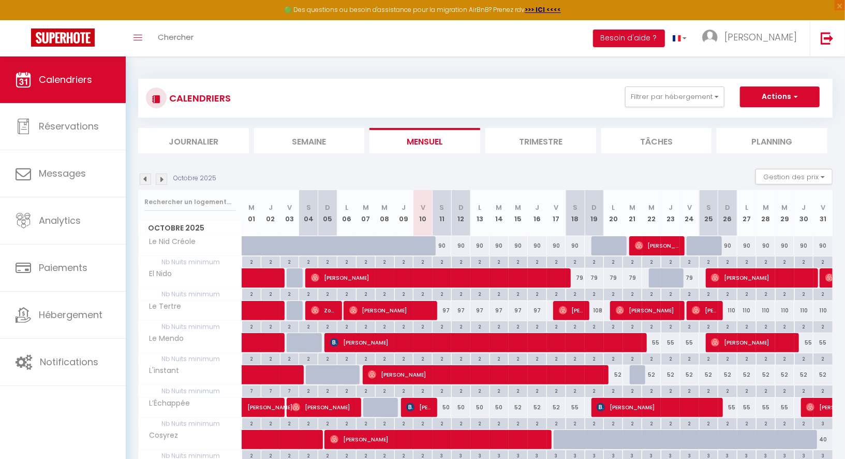
click at [441, 246] on div "90" at bounding box center [442, 245] width 19 height 19
type input "90"
type input "Sam 11 Octobre 2025"
type input "Dim 12 Octobre 2025"
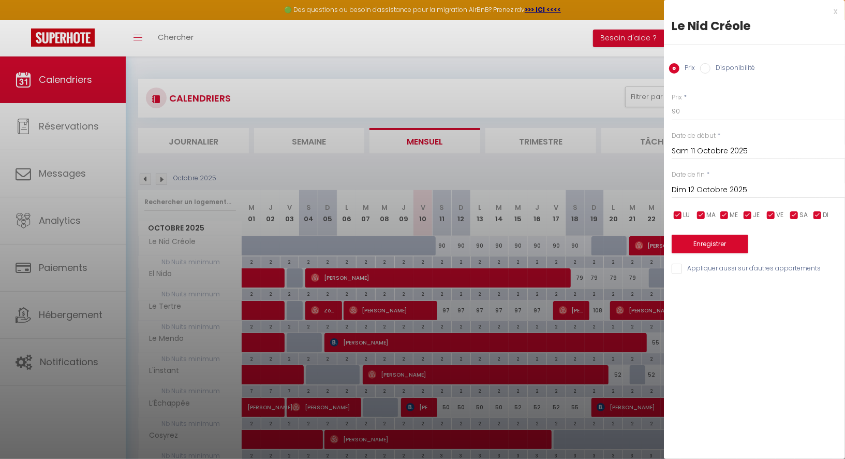
click at [608, 183] on div at bounding box center [422, 229] width 845 height 459
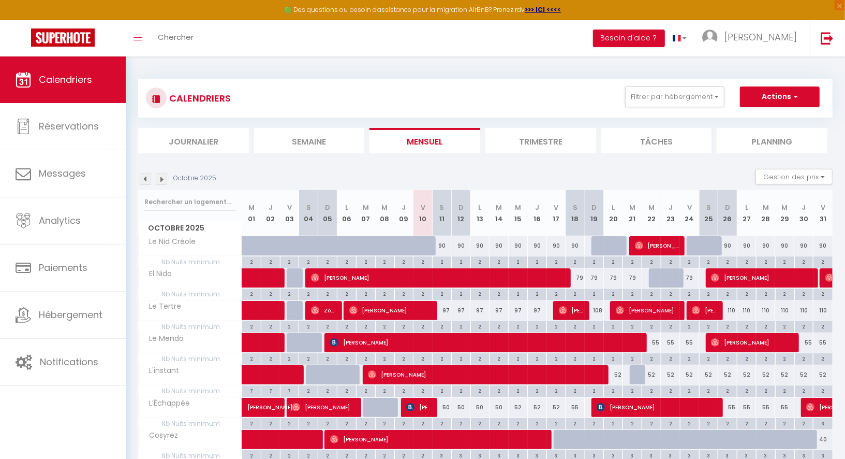
click at [444, 245] on div "90" at bounding box center [442, 245] width 19 height 19
type input "90"
type input "Sam 11 Octobre 2025"
type input "Dim 12 Octobre 2025"
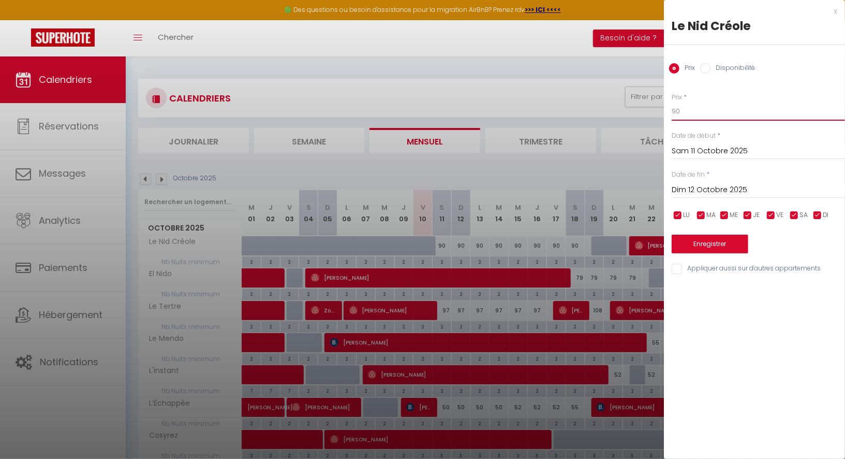
drag, startPoint x: 691, startPoint y: 117, endPoint x: 648, endPoint y: 108, distance: 44.4
type input "85"
click at [687, 194] on input "Dim 12 Octobre 2025" at bounding box center [758, 189] width 173 height 13
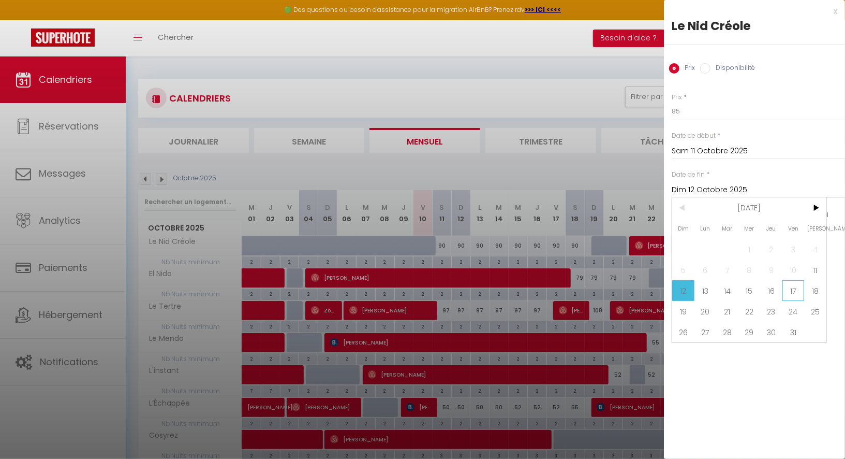
click at [784, 286] on span "17" at bounding box center [794, 290] width 22 height 21
type input "Ven 17 Octobre 2025"
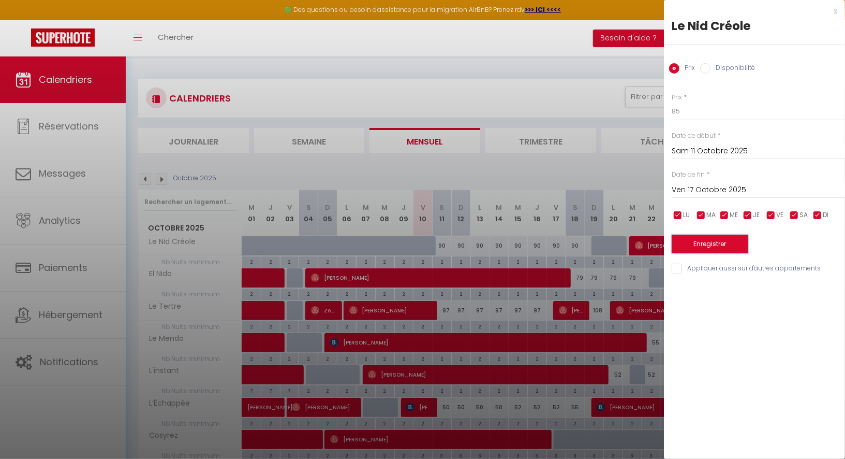
click at [714, 238] on button "Enregistrer" at bounding box center [710, 243] width 77 height 19
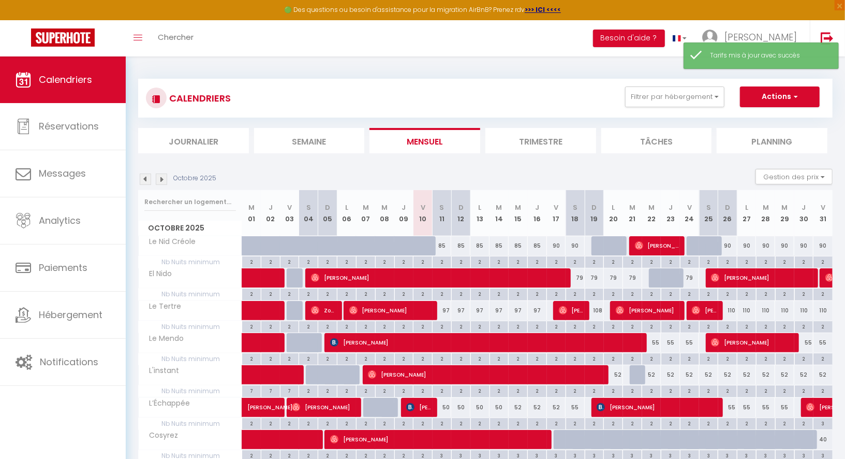
click at [555, 245] on div "90" at bounding box center [556, 245] width 19 height 19
type input "90"
type input "Ven 17 Octobre 2025"
type input "Sam 18 Octobre 2025"
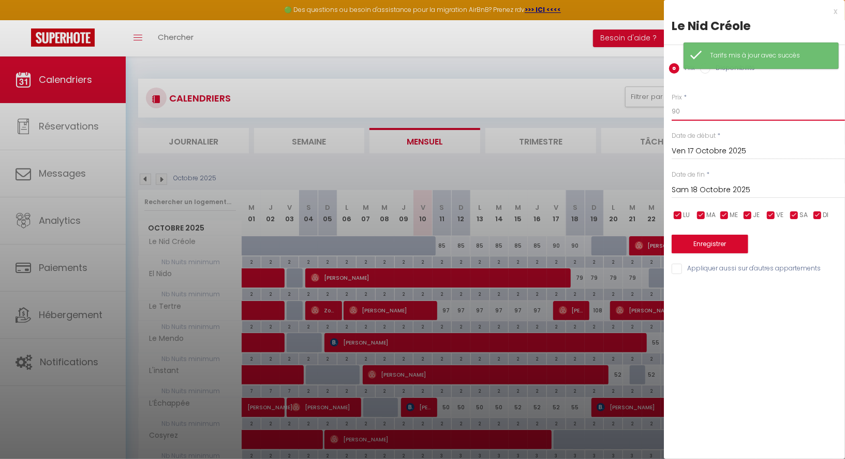
drag, startPoint x: 682, startPoint y: 111, endPoint x: 667, endPoint y: 111, distance: 15.0
click at [667, 111] on div "Prix * 90 Statut * Disponible Indisponible Date de début * Ven 17 Octobre 2025 …" at bounding box center [754, 178] width 181 height 196
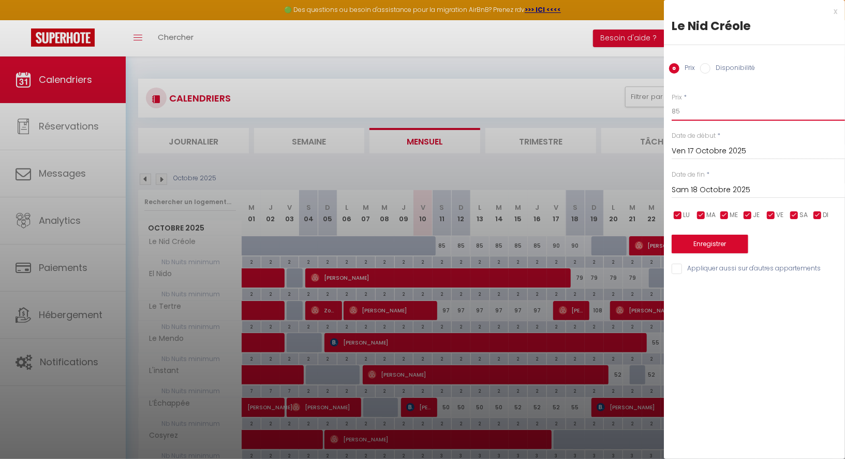
type input "85"
click at [704, 188] on input "Sam 18 Octobre 2025" at bounding box center [758, 189] width 173 height 13
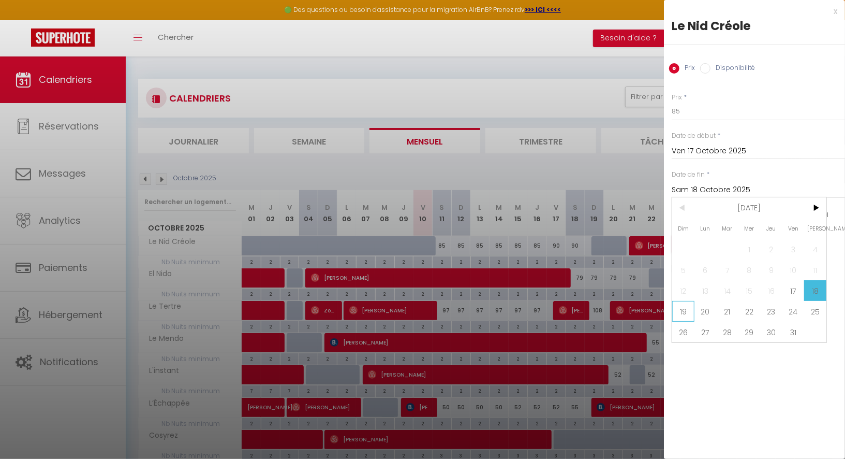
click at [684, 307] on span "19" at bounding box center [683, 311] width 22 height 21
type input "Dim 19 Octobre 2025"
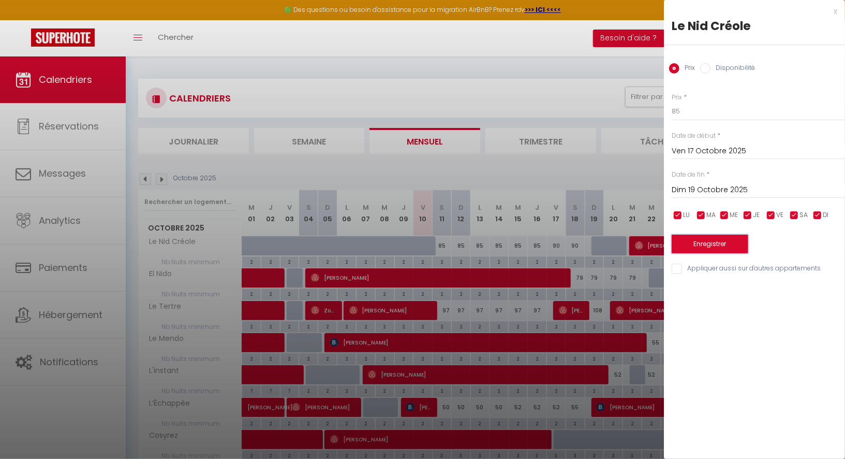
click at [702, 235] on button "Enregistrer" at bounding box center [710, 243] width 77 height 19
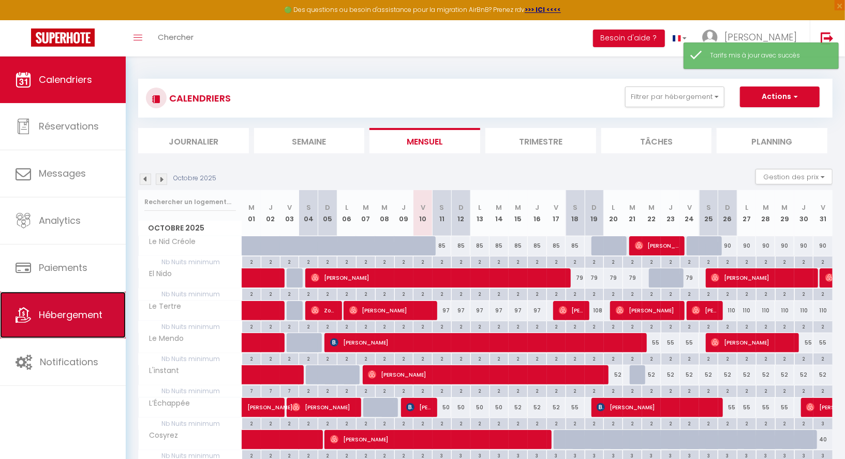
click at [68, 315] on span "Hébergement" at bounding box center [71, 314] width 64 height 13
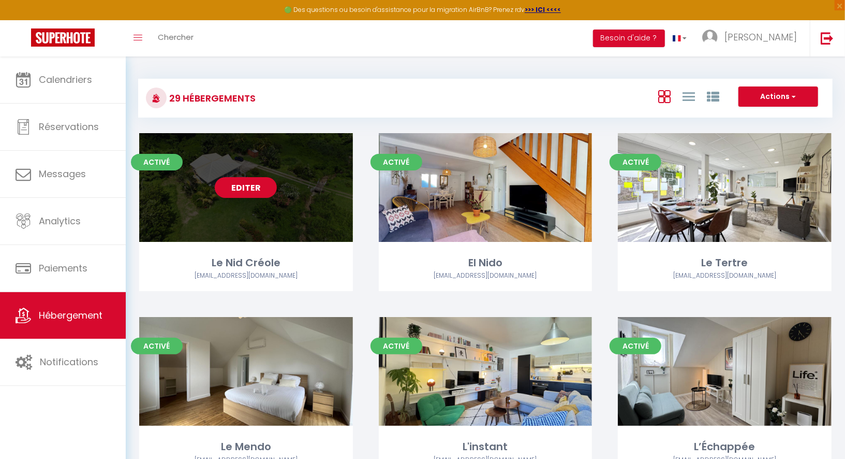
click at [249, 191] on link "Editer" at bounding box center [246, 187] width 62 height 21
select select "3"
select select "2"
select select "1"
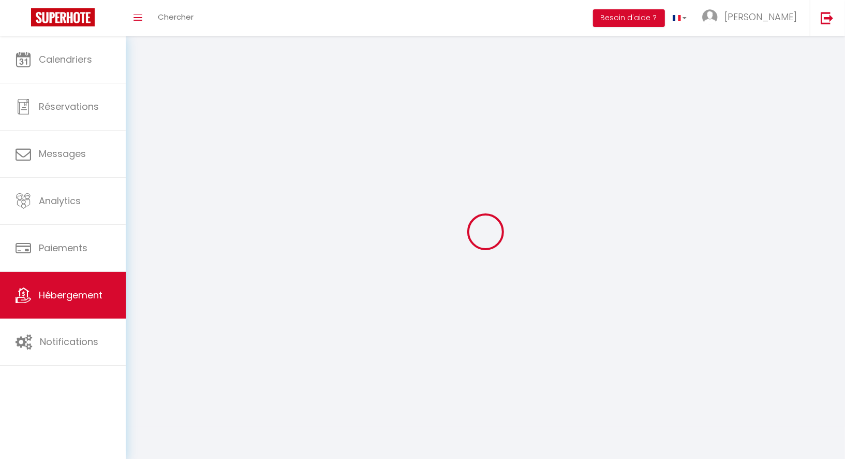
select select
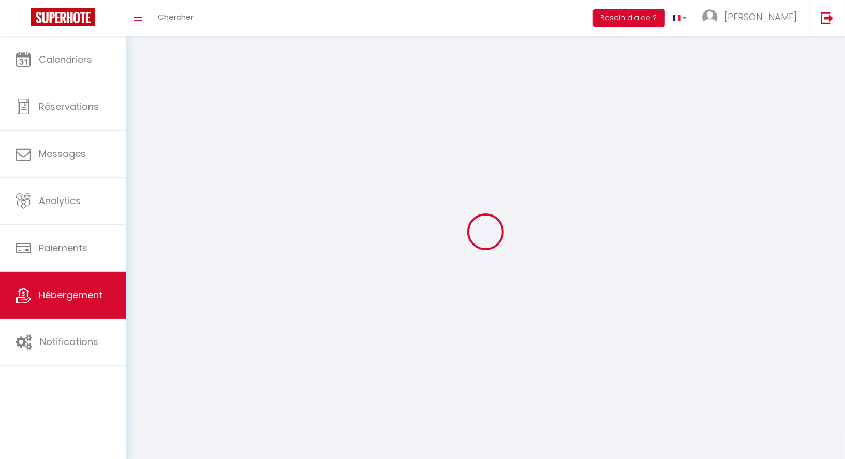
select select
checkbox input "false"
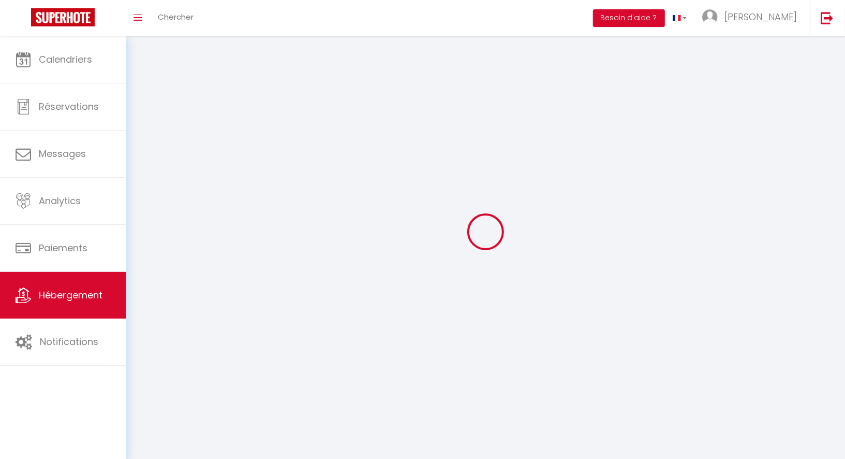
checkbox input "false"
select select
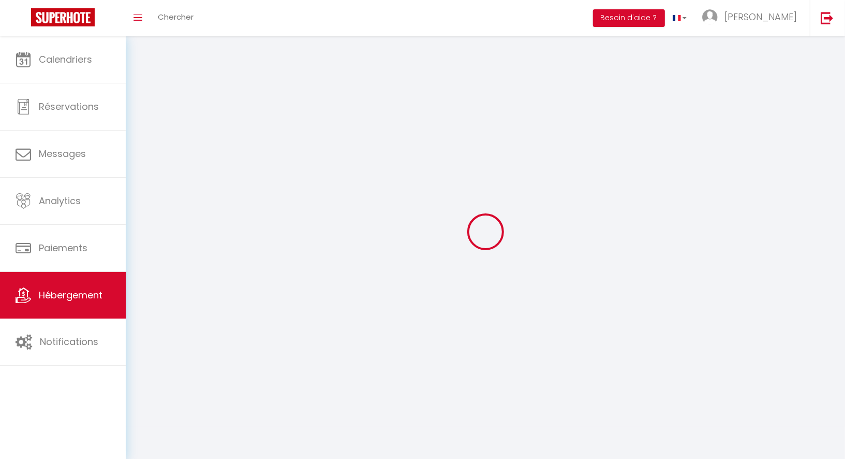
select select
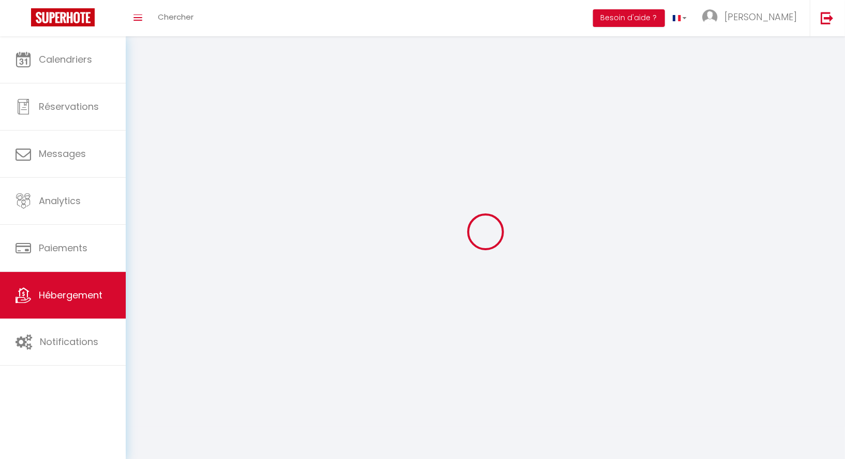
checkbox input "false"
select select
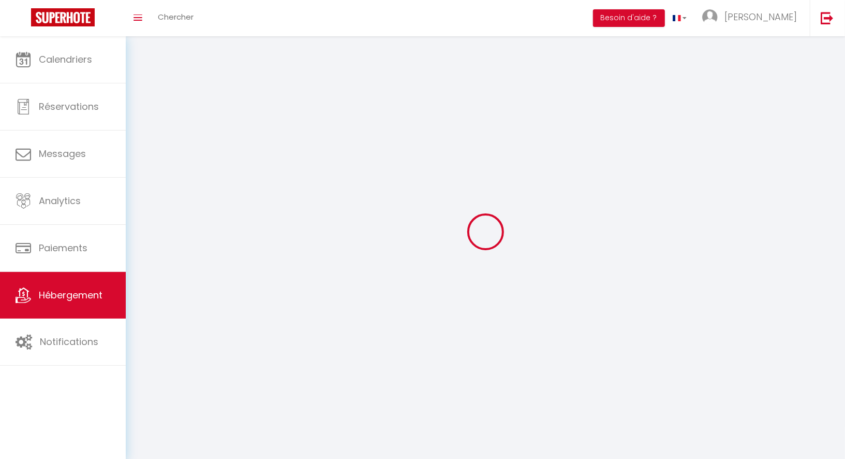
select select
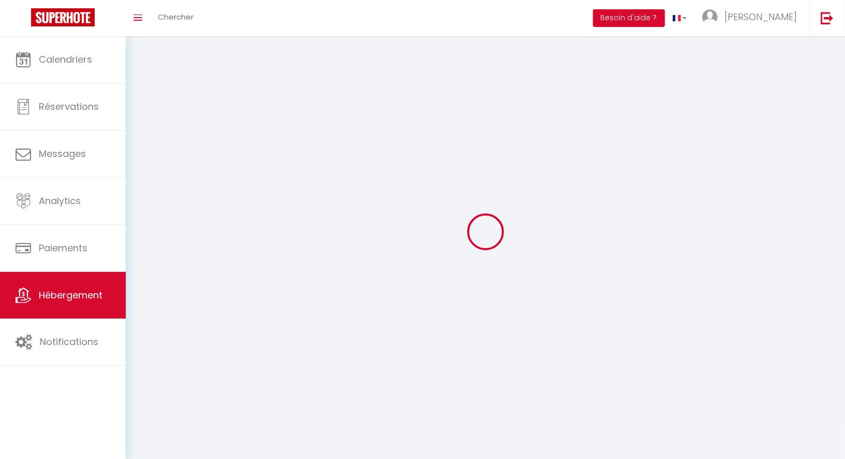
select select
checkbox input "false"
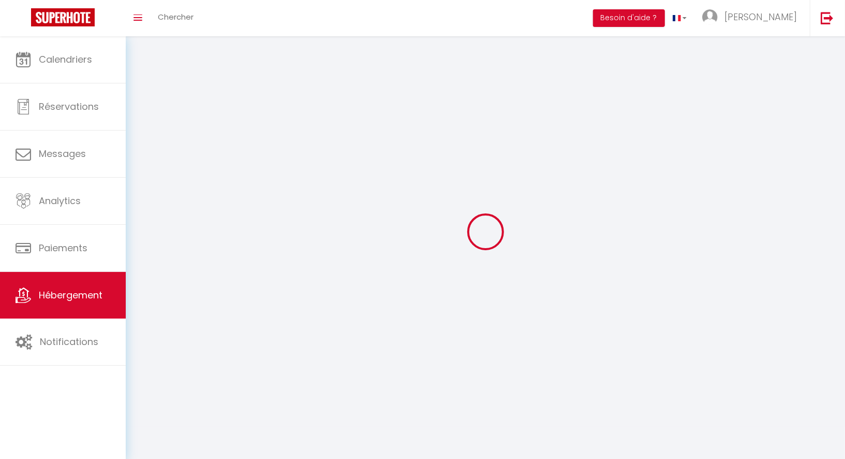
checkbox input "false"
select select
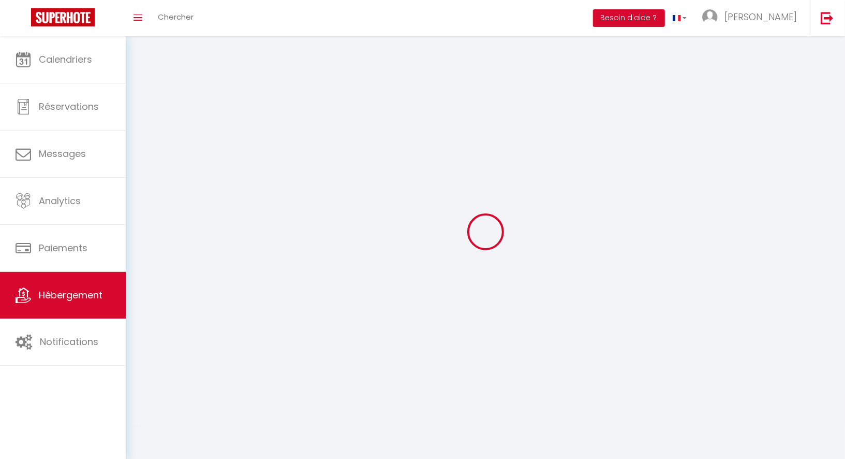
select select
checkbox input "false"
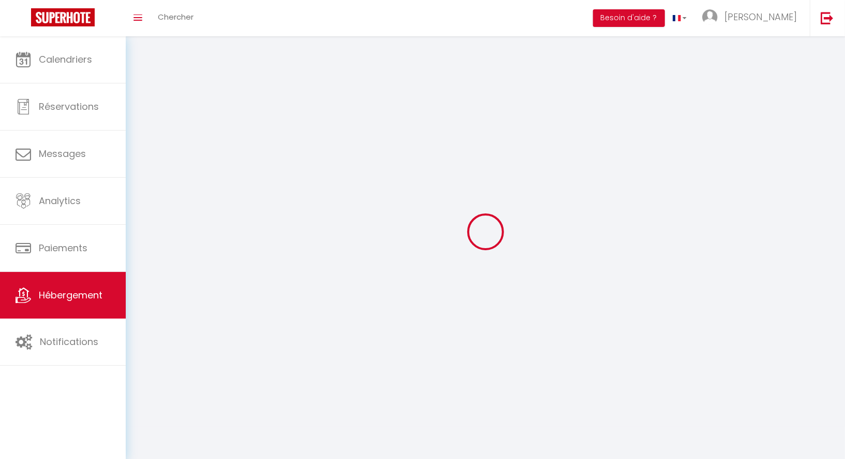
checkbox input "false"
select select
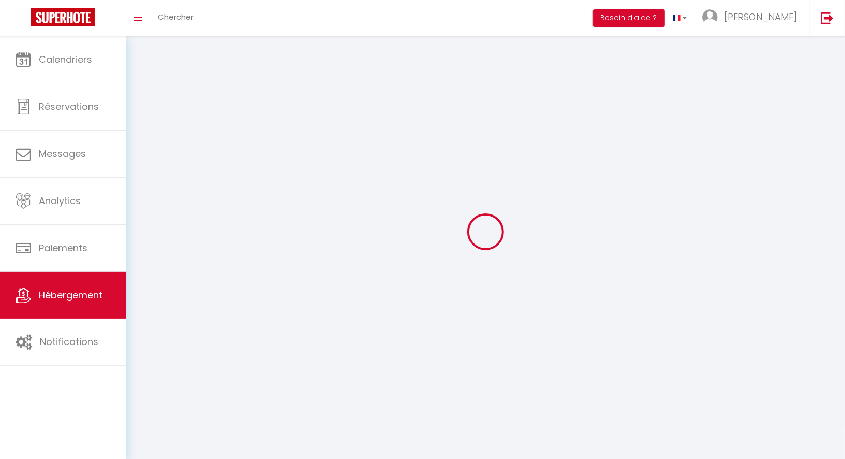
select select
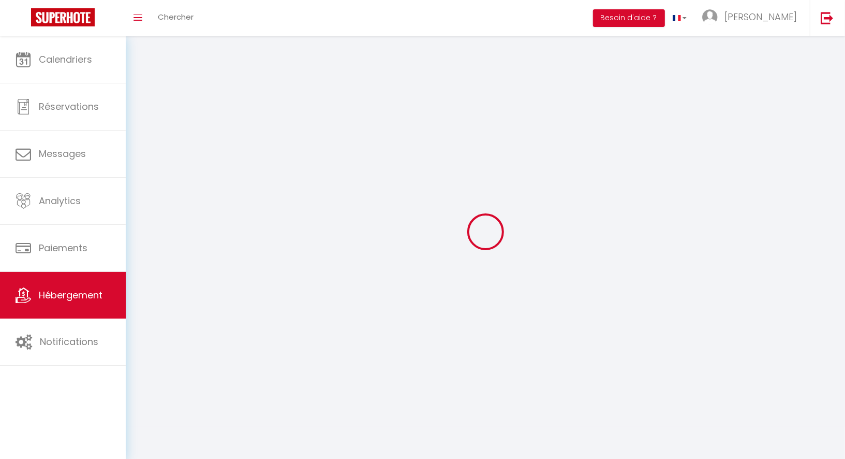
checkbox input "false"
select select
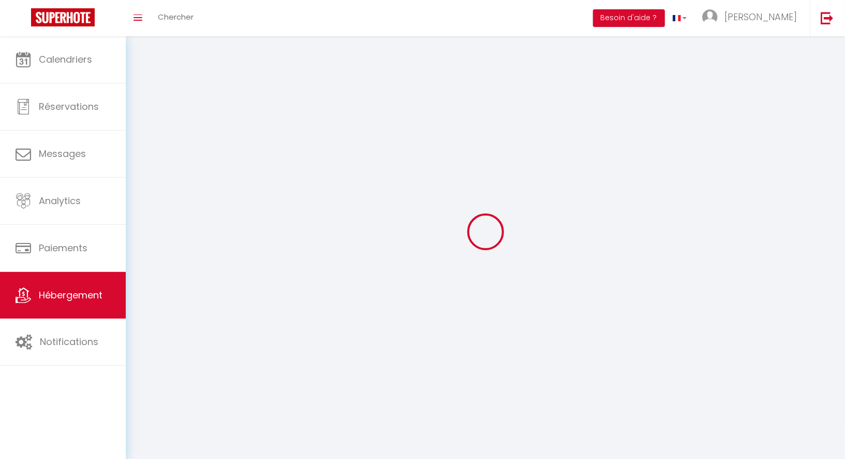
select select
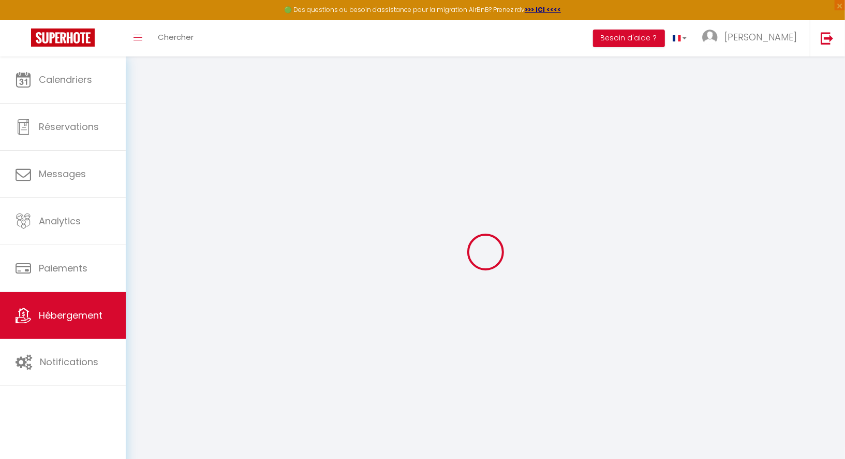
scroll to position [56, 0]
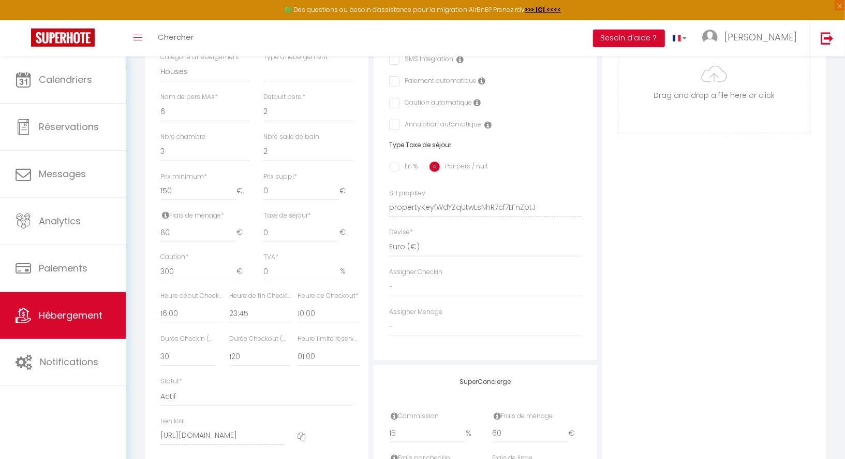
scroll to position [346, 0]
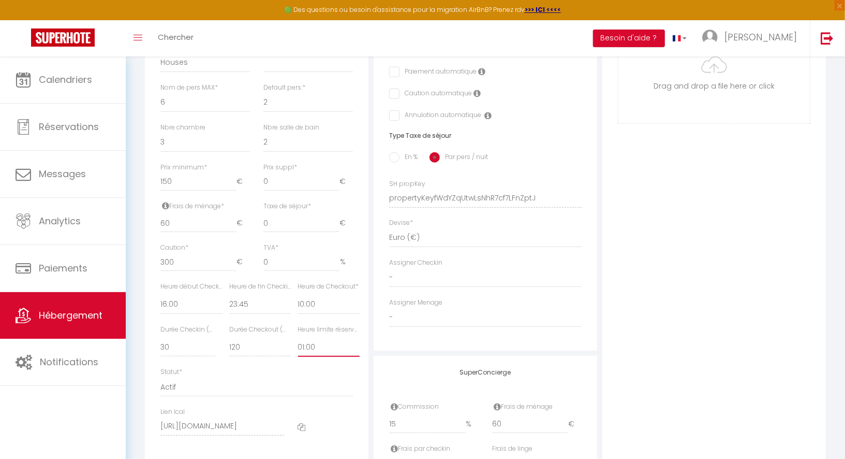
click at [312, 347] on select "Pas de limite 01:00 02:00 03:00 04:00 05:00 06:00 07:00 08:00 09:00 10:00 11:00…" at bounding box center [329, 347] width 62 height 20
click at [298, 337] on select "Pas de limite 01:00 02:00 03:00 04:00 05:00 06:00 07:00 08:00 09:00 10:00 11:00…" at bounding box center [329, 347] width 62 height 20
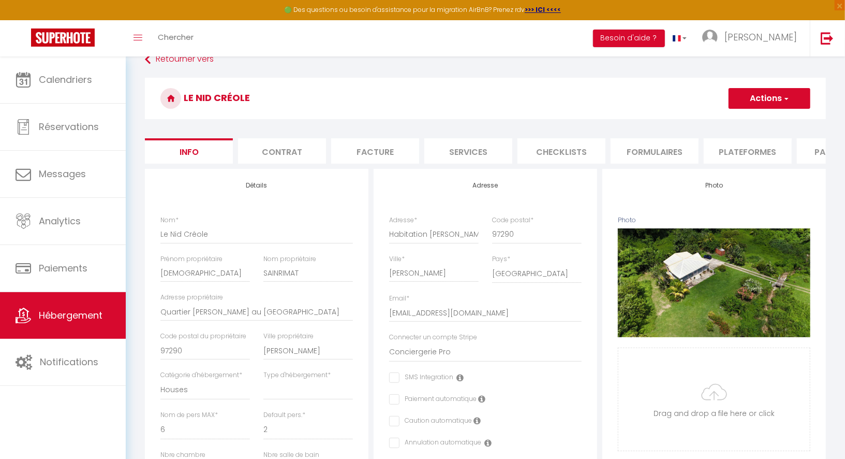
scroll to position [0, 0]
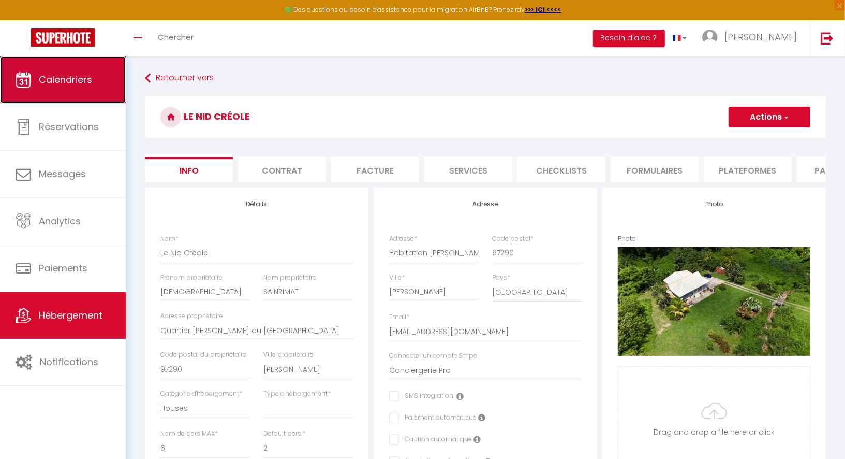
click at [69, 81] on span "Calendriers" at bounding box center [65, 79] width 53 height 13
